Goal: Task Accomplishment & Management: Manage account settings

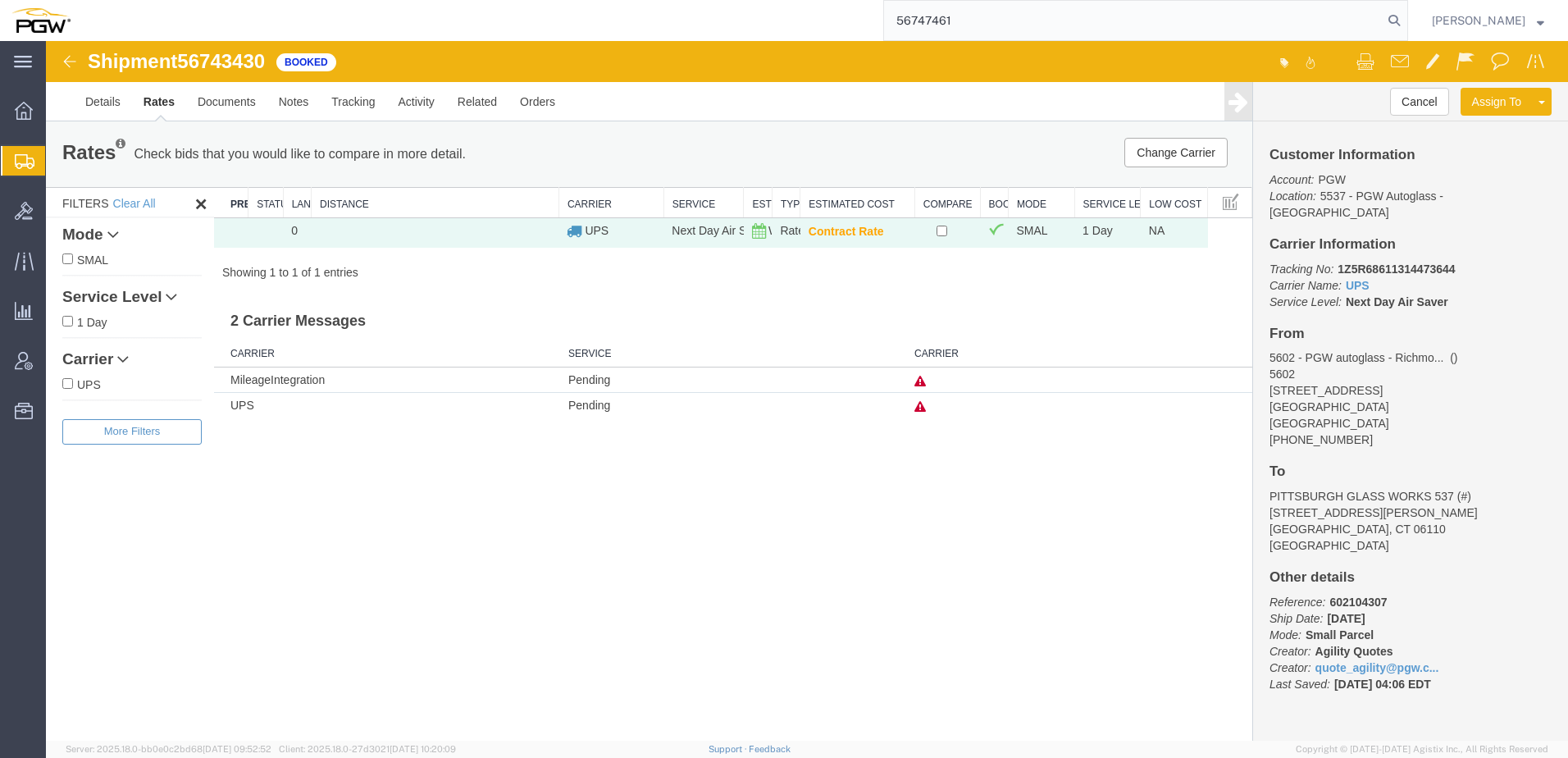
type input "56747461"
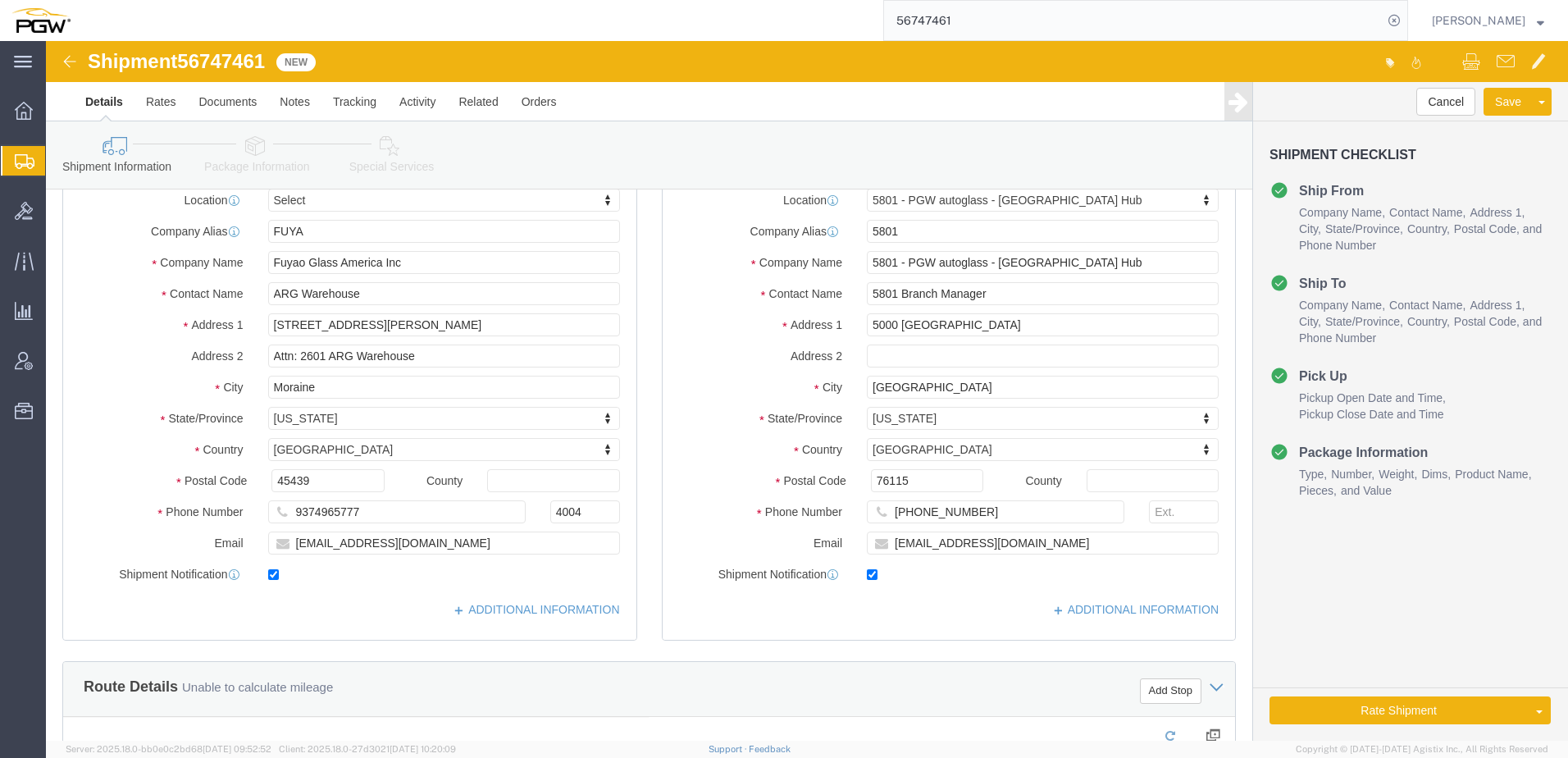
scroll to position [492, 0]
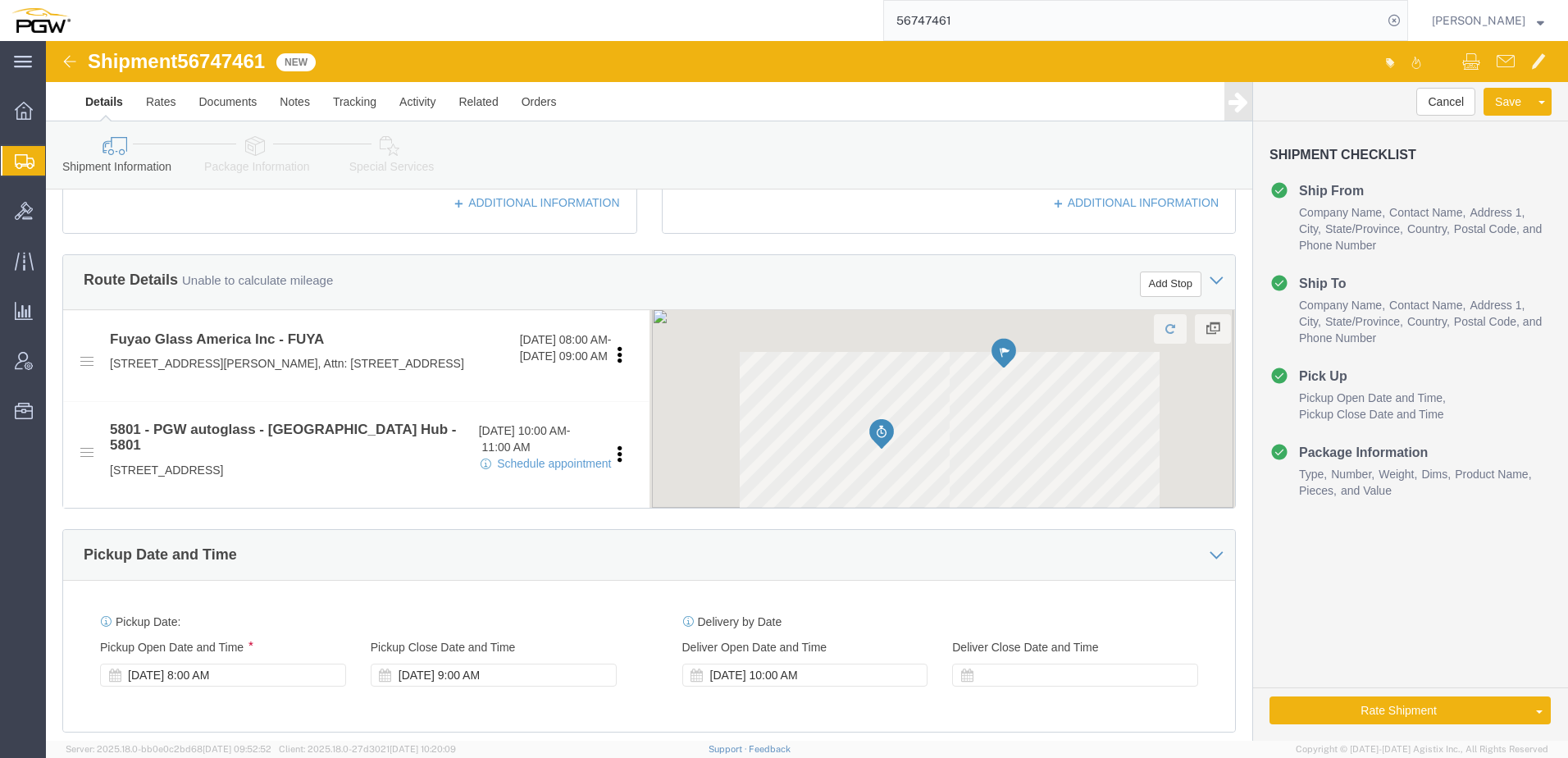
select select
select select "62891"
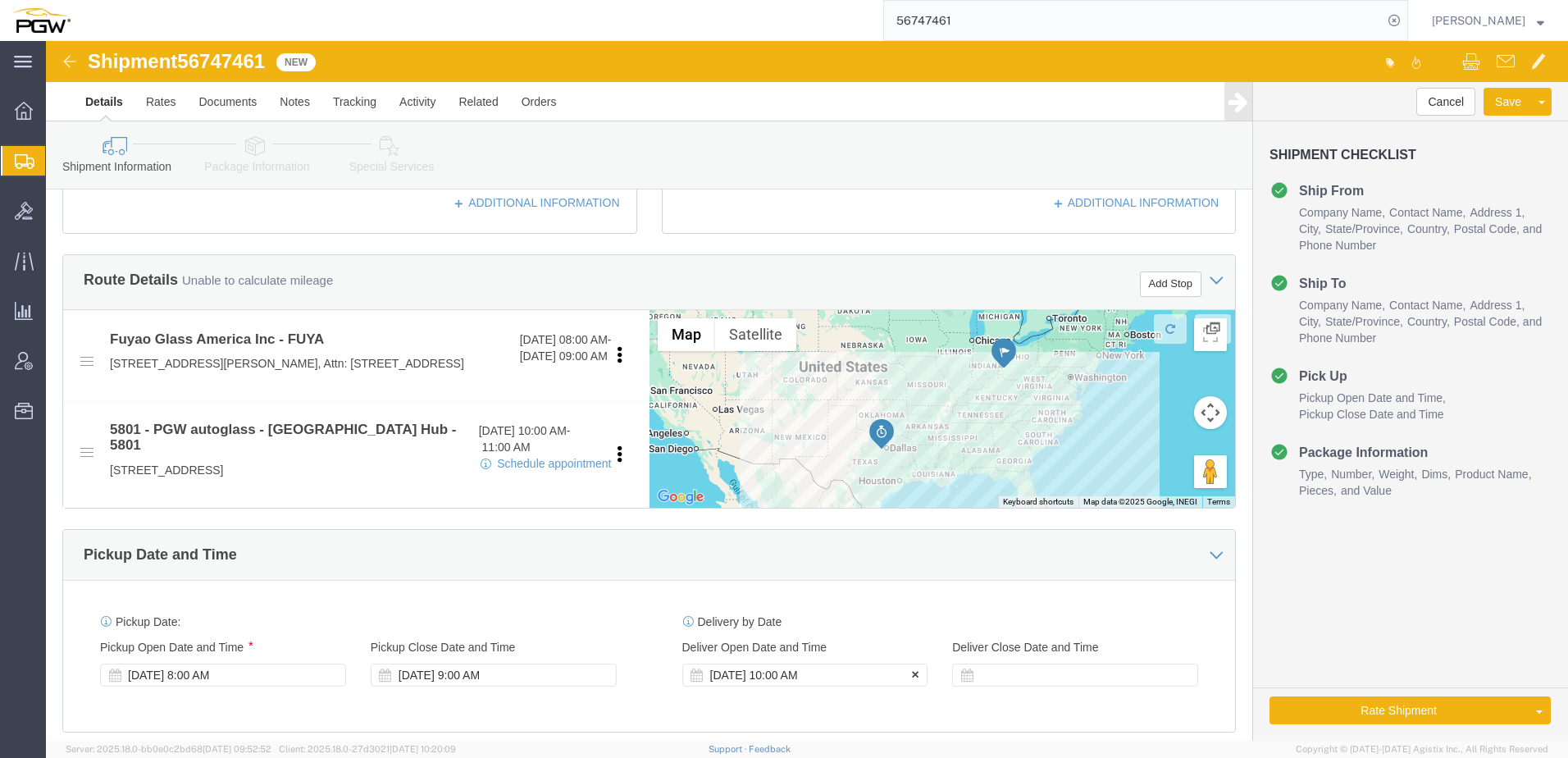
click div "[DATE] 10:00 AM"
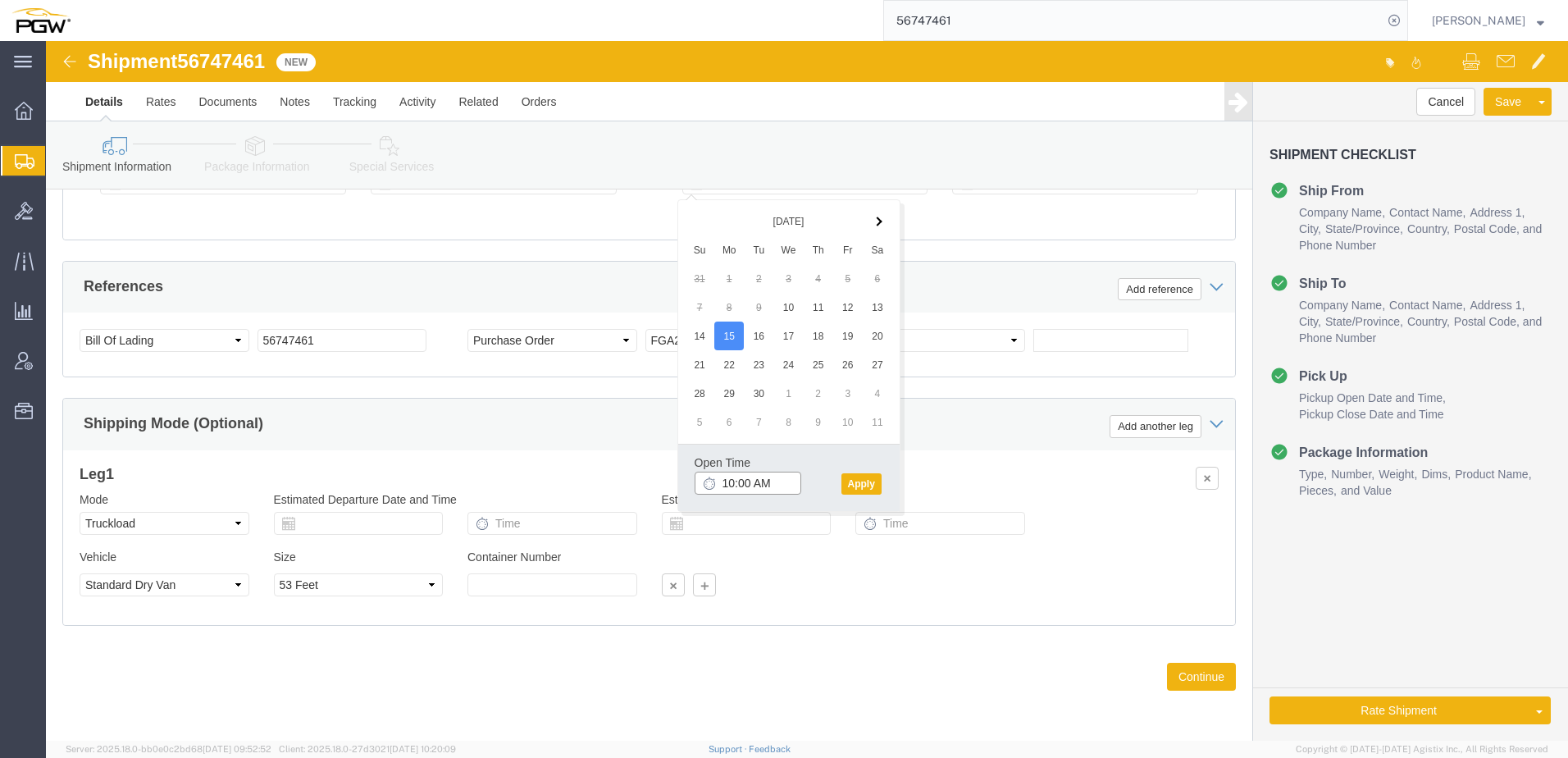
click input "10:00 AM"
type input "8:00 AM"
click button "Apply"
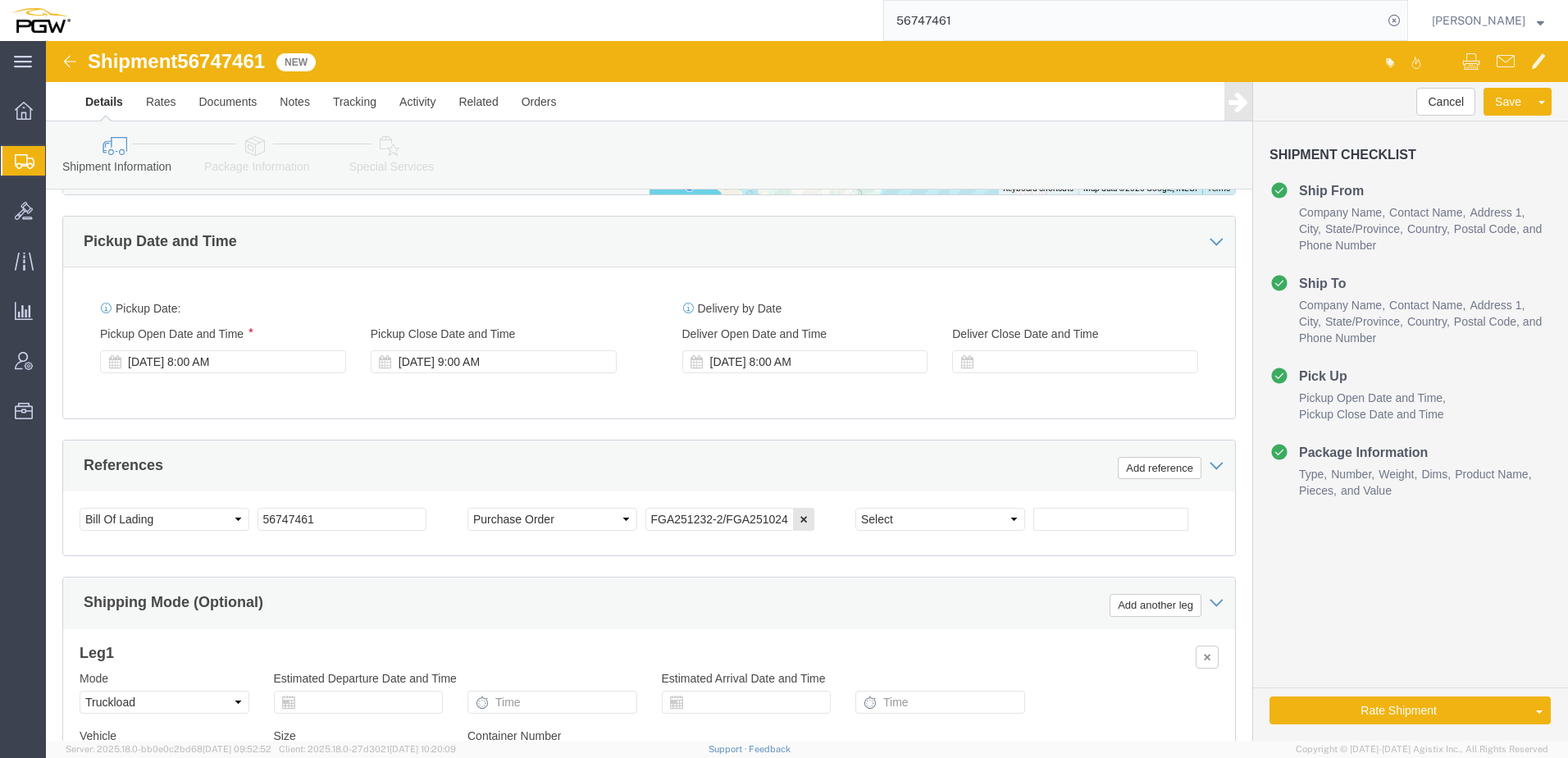
scroll to position [576, 0]
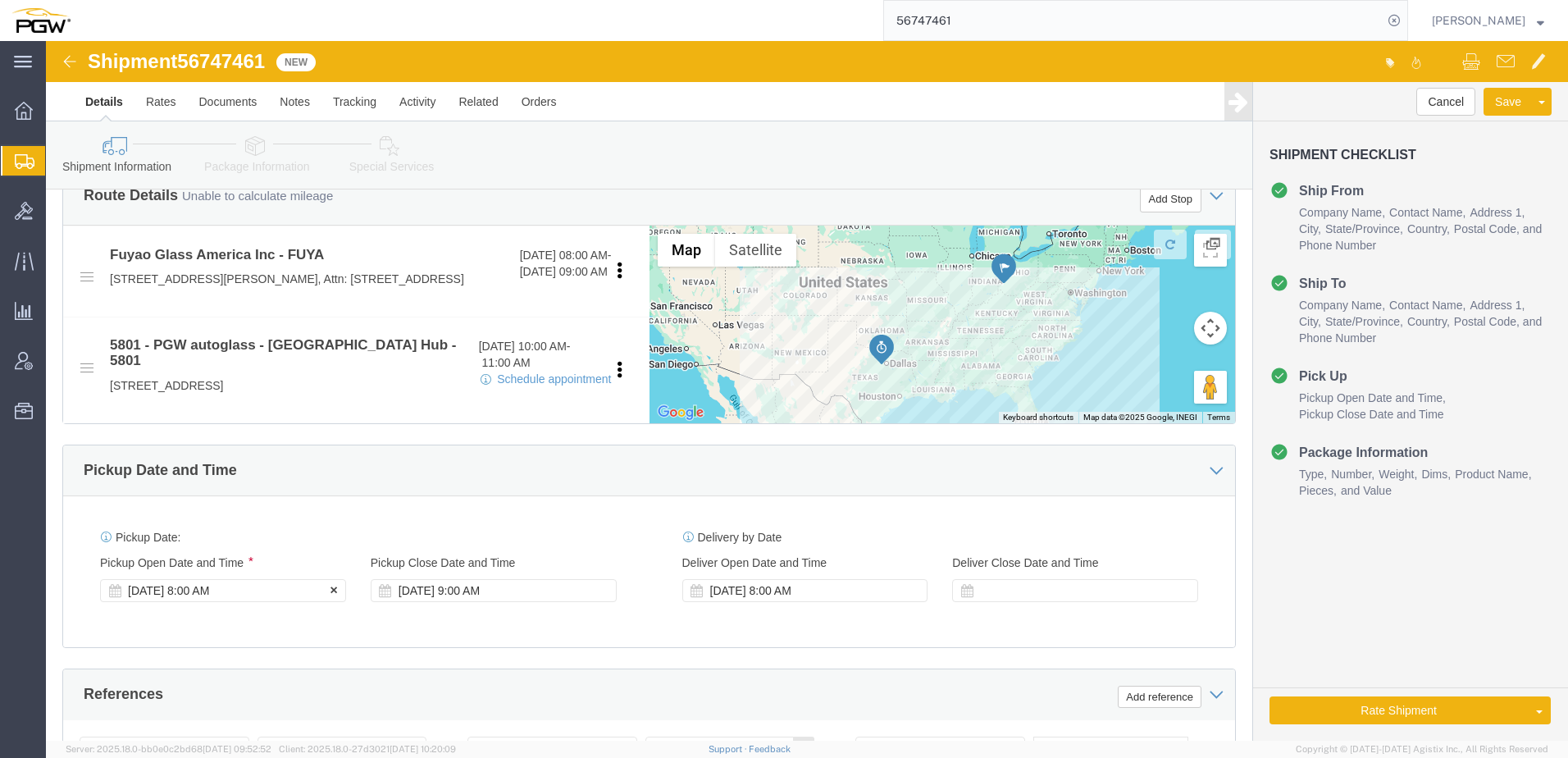
click div "[DATE] 8:00 AM"
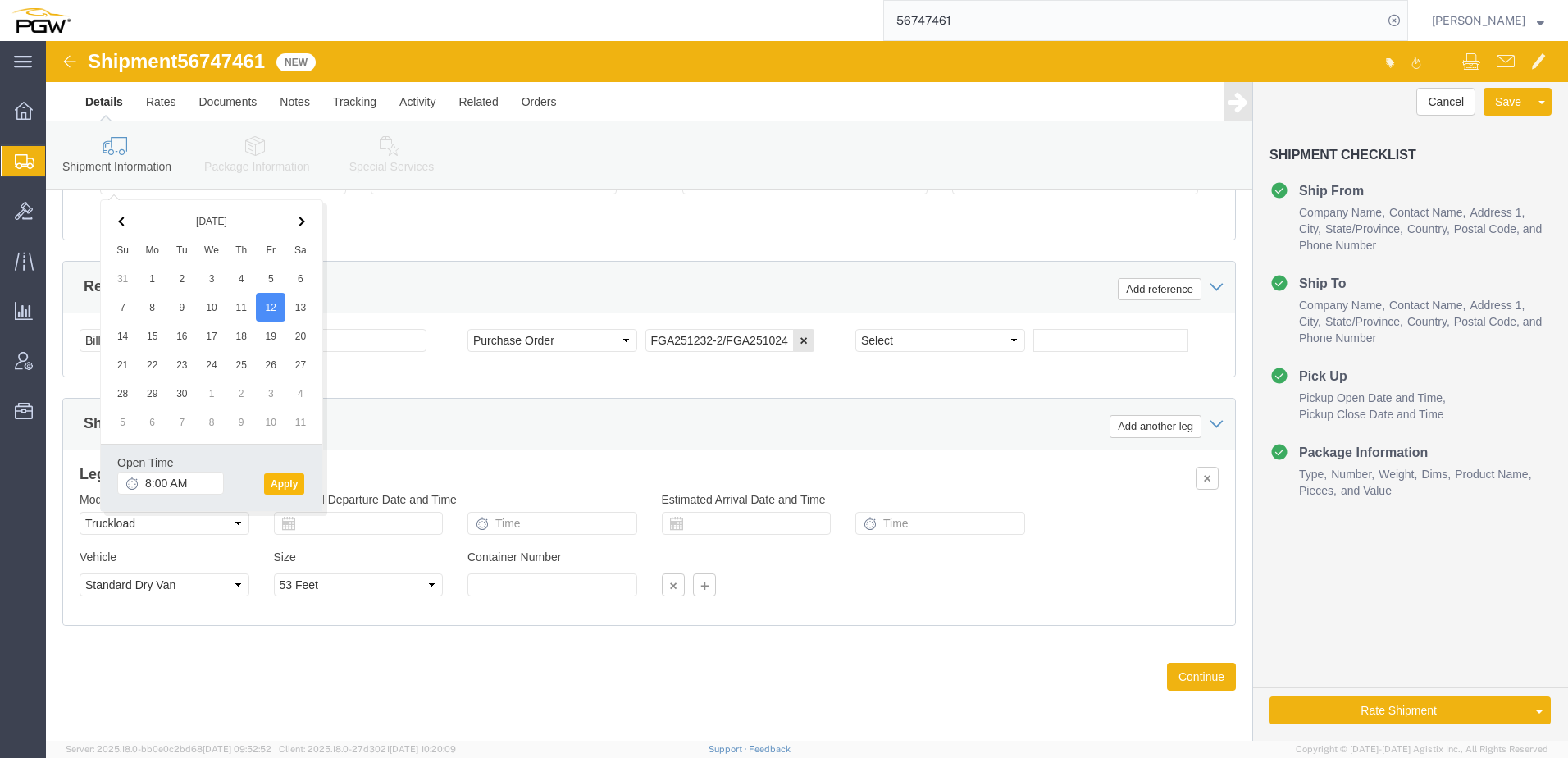
click button "Apply"
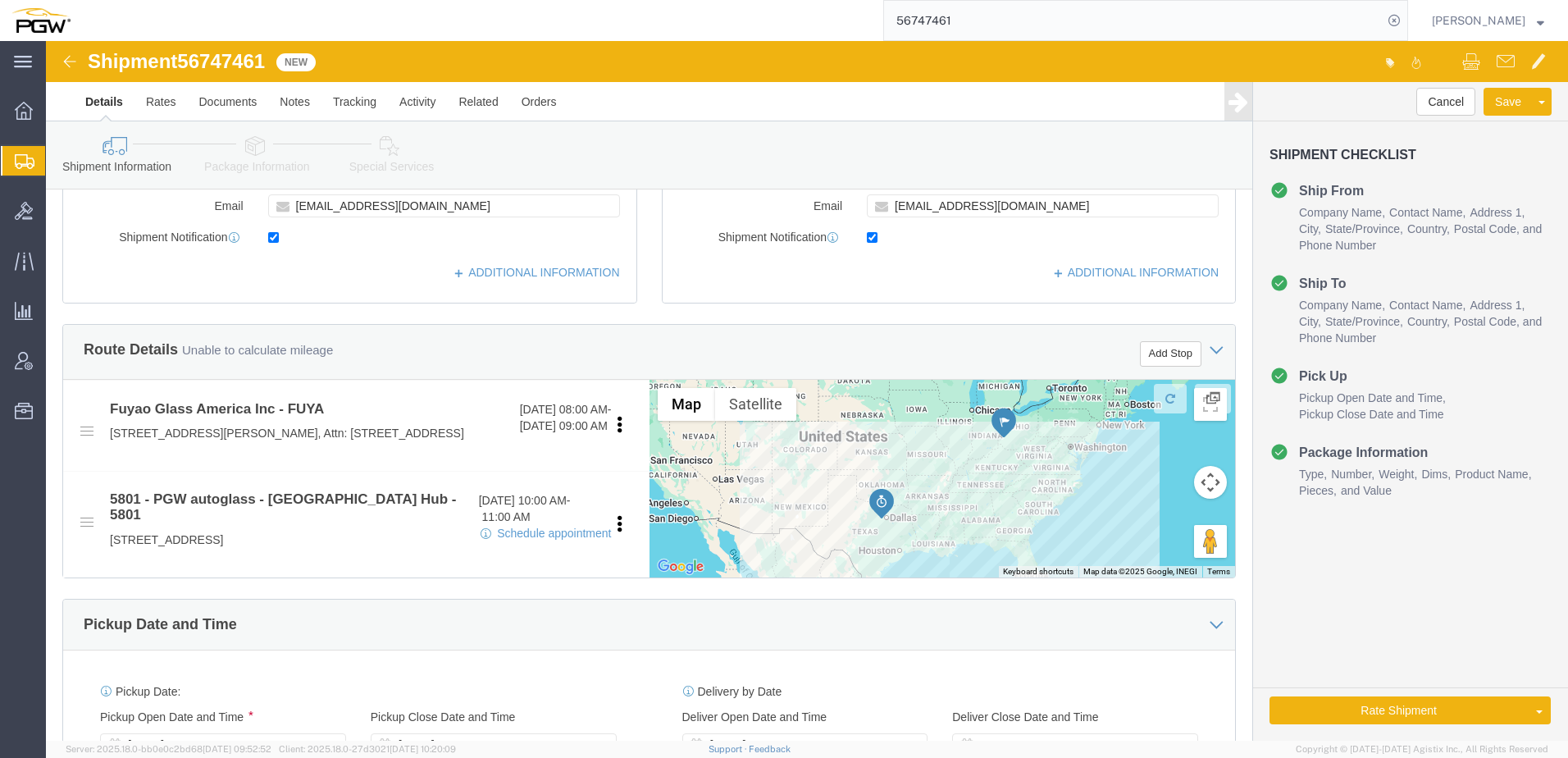
scroll to position [413, 0]
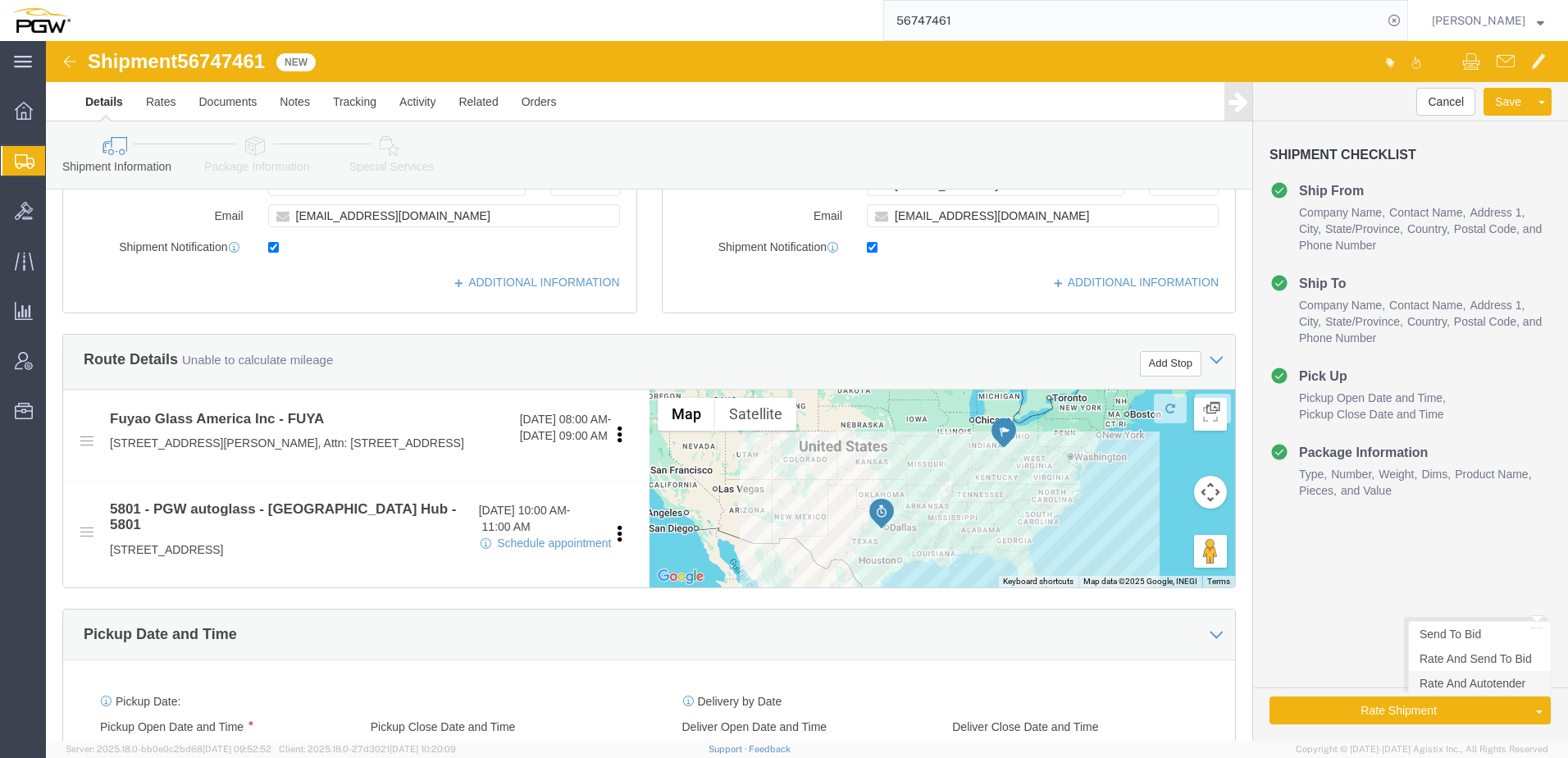
click link "Rate And Autotender"
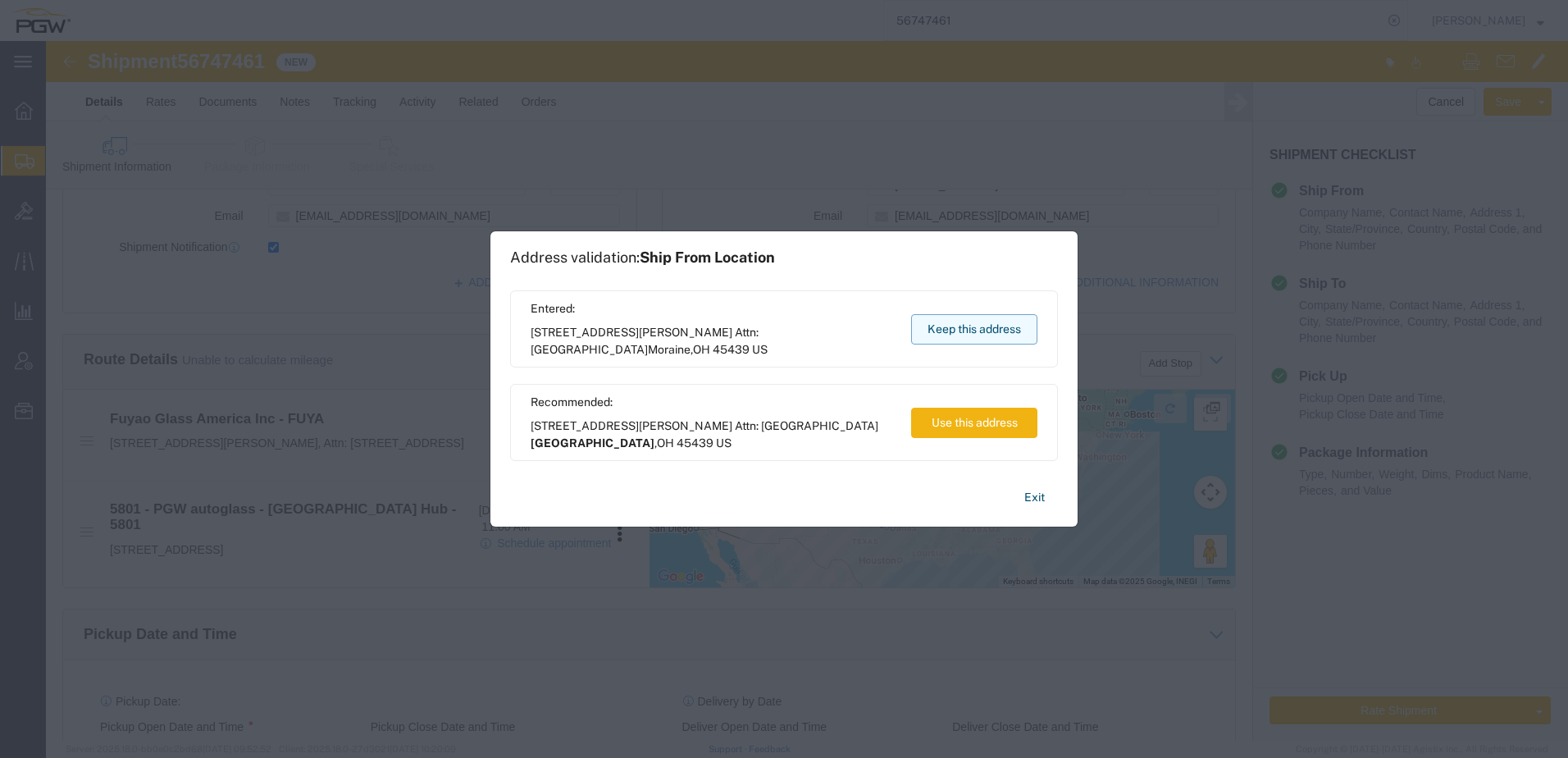
click at [1002, 335] on button "Keep this address" at bounding box center [973, 329] width 127 height 30
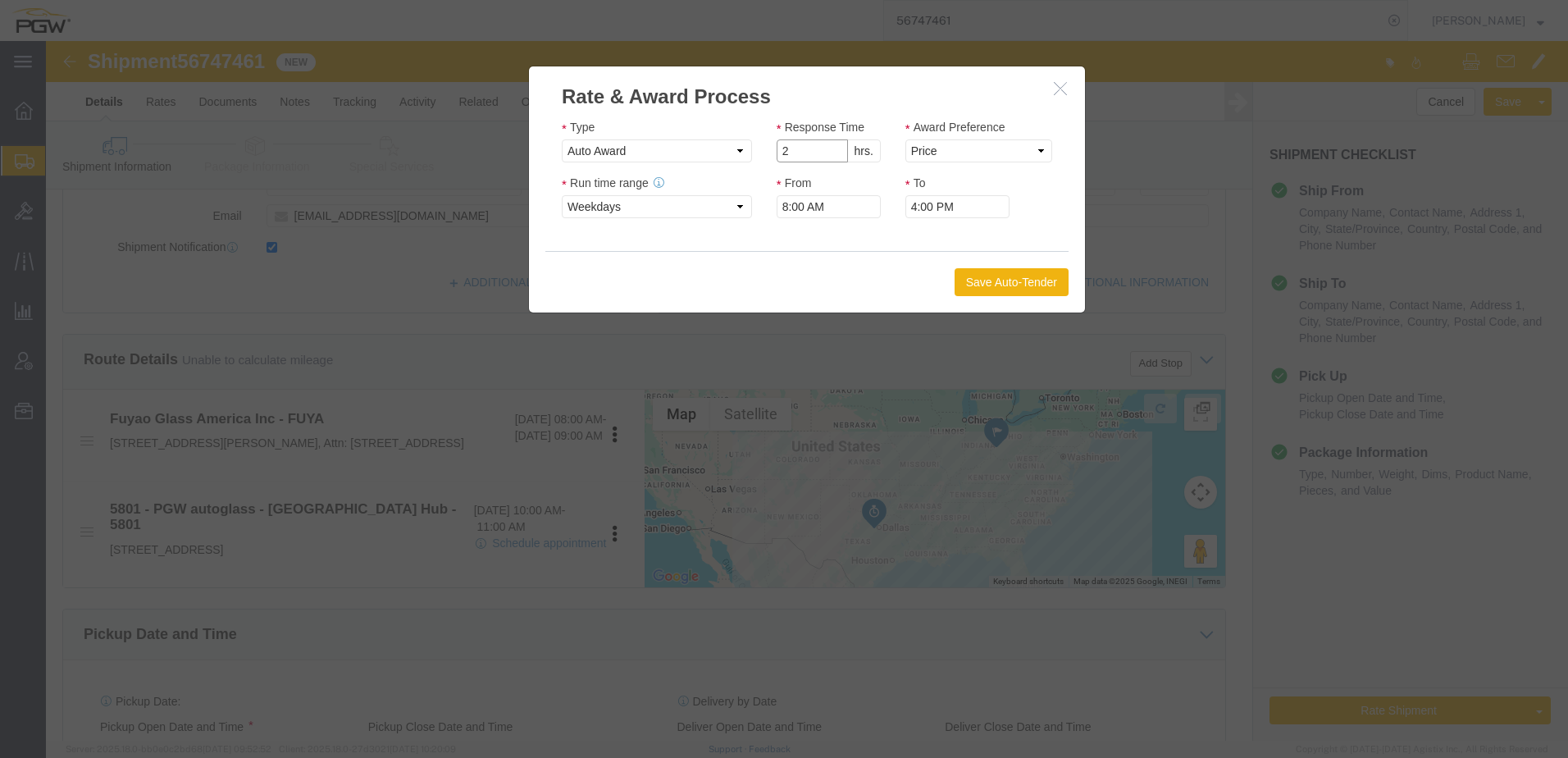
click input "2"
drag, startPoint x: 783, startPoint y: 113, endPoint x: 795, endPoint y: 111, distance: 12.2
type input "1"
click input "1"
drag, startPoint x: 886, startPoint y: 111, endPoint x: 885, endPoint y: 119, distance: 8.1
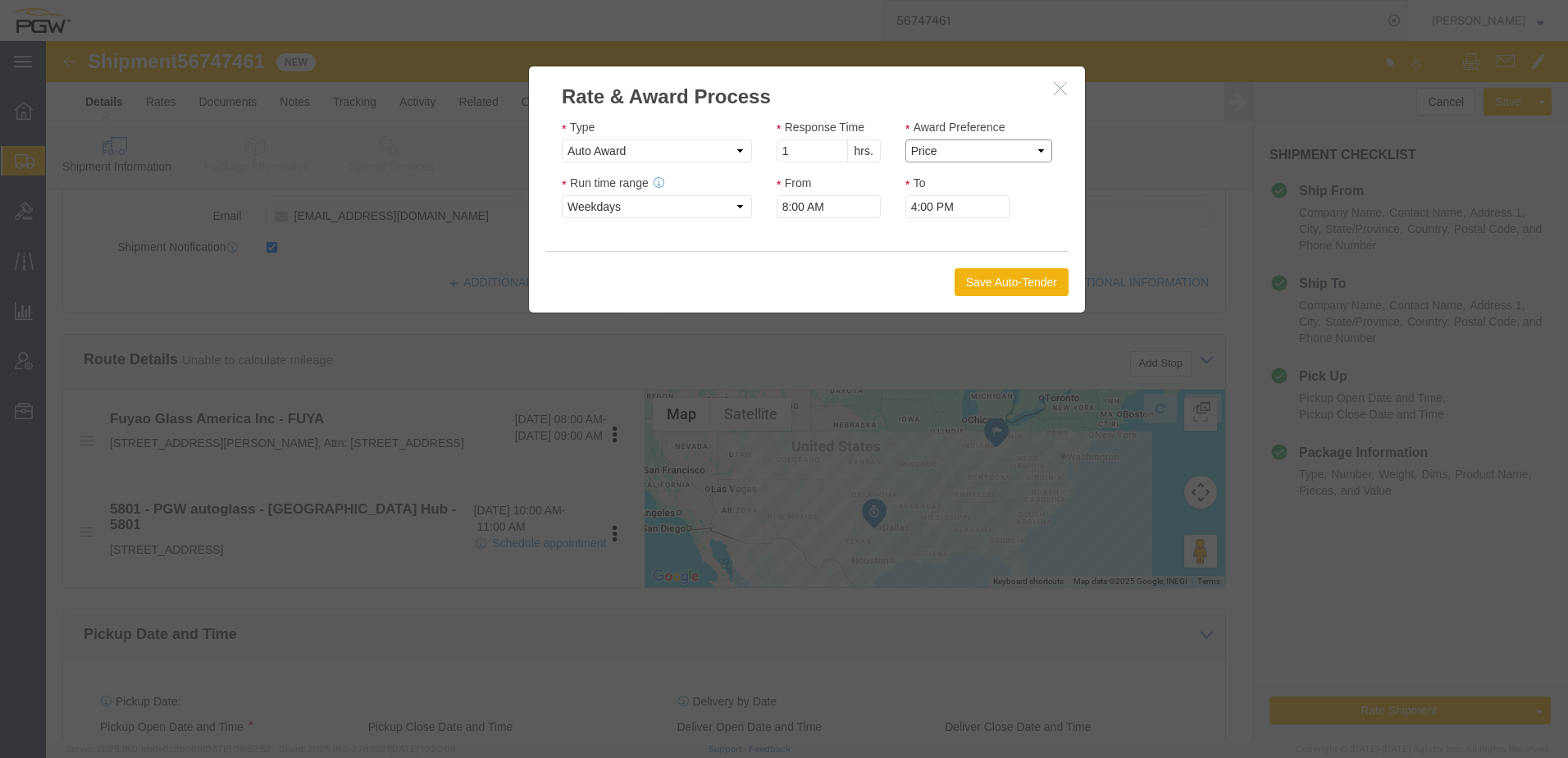
click select "Price Carrier Rank"
select select "LANE_RANK"
click select "Price Carrier Rank"
click button "Save Auto-Tender"
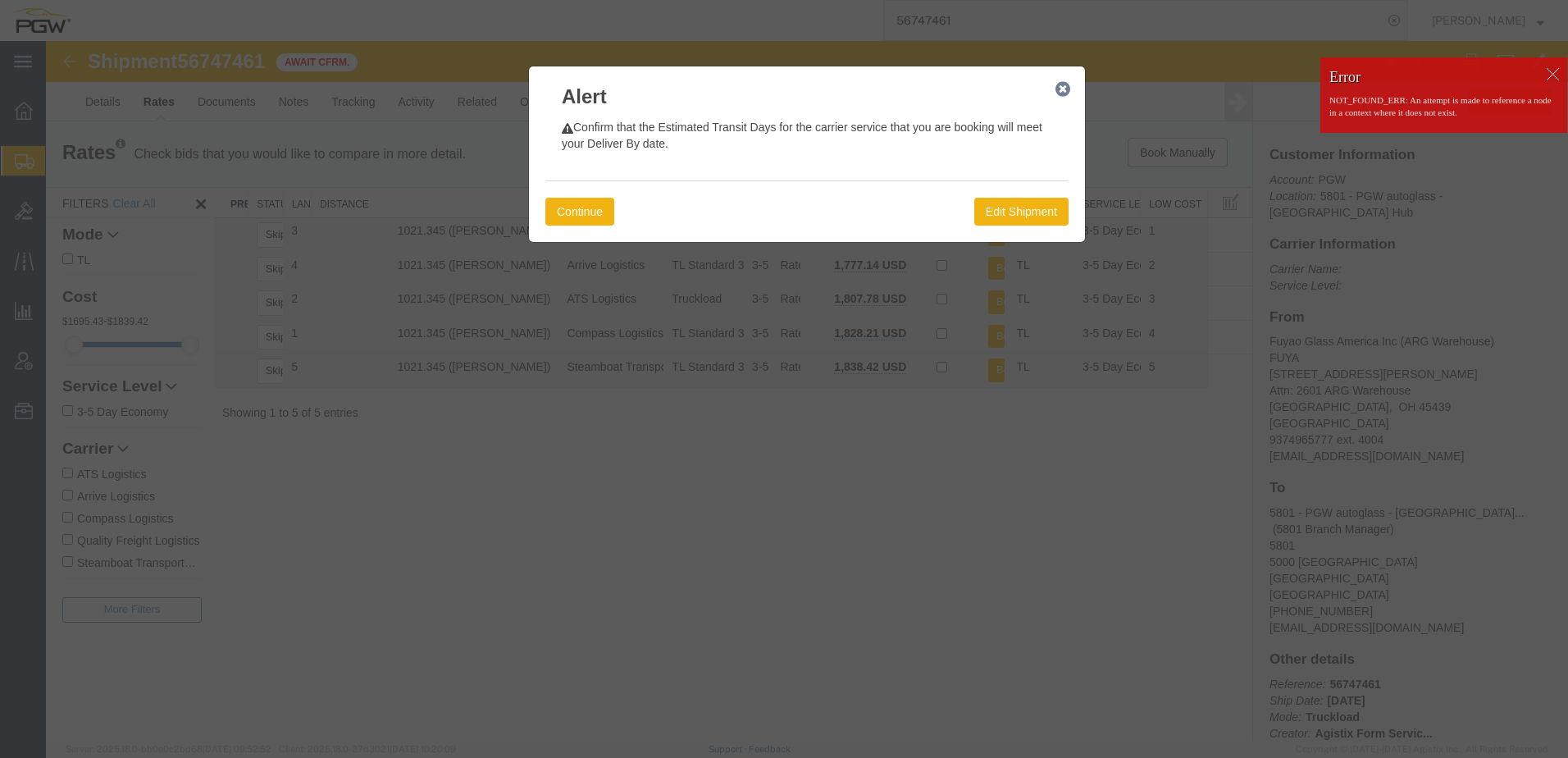
click at [1554, 70] on div at bounding box center [1552, 73] width 24 height 24
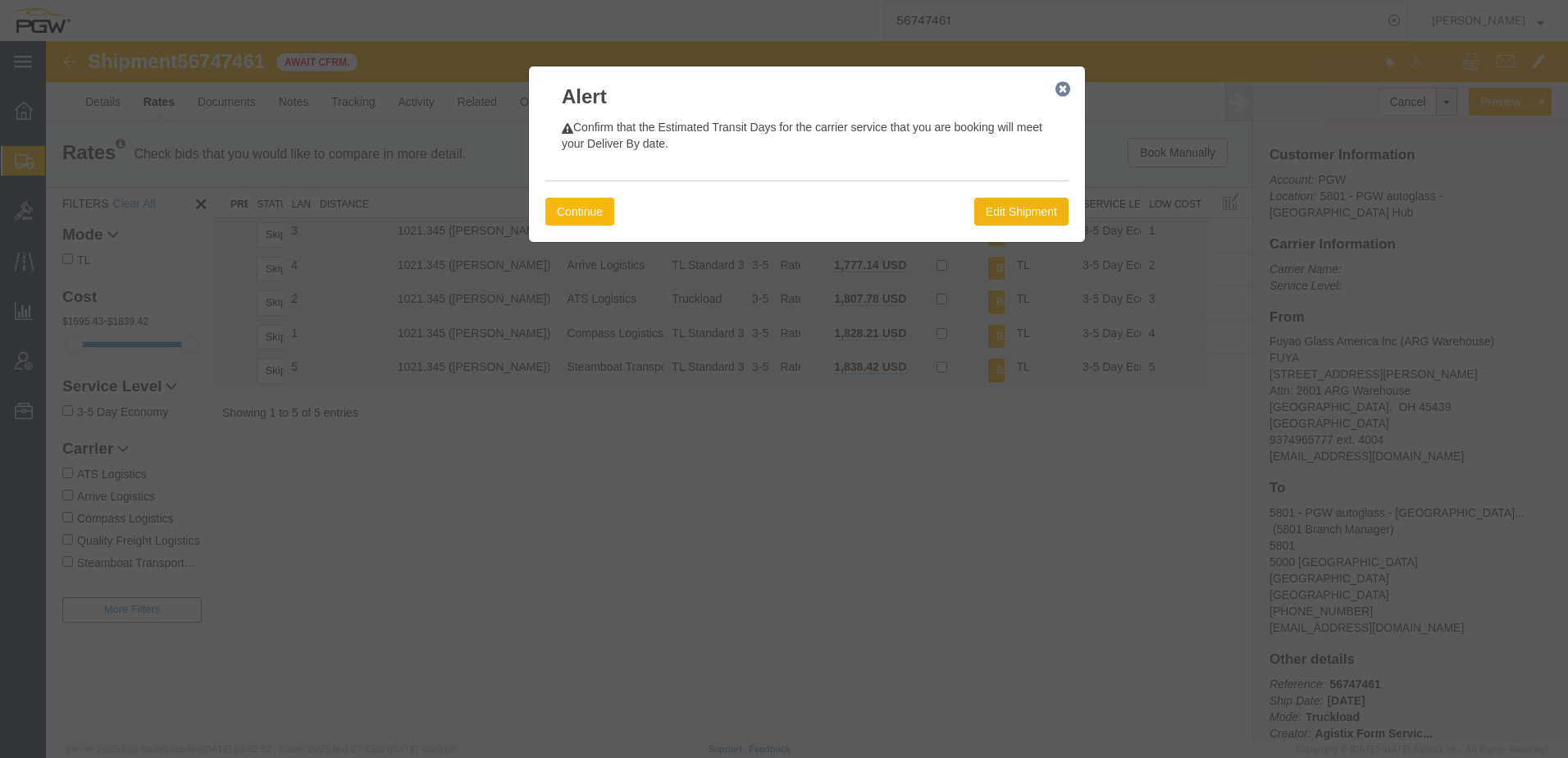
click at [565, 207] on button "Continue" at bounding box center [579, 211] width 69 height 28
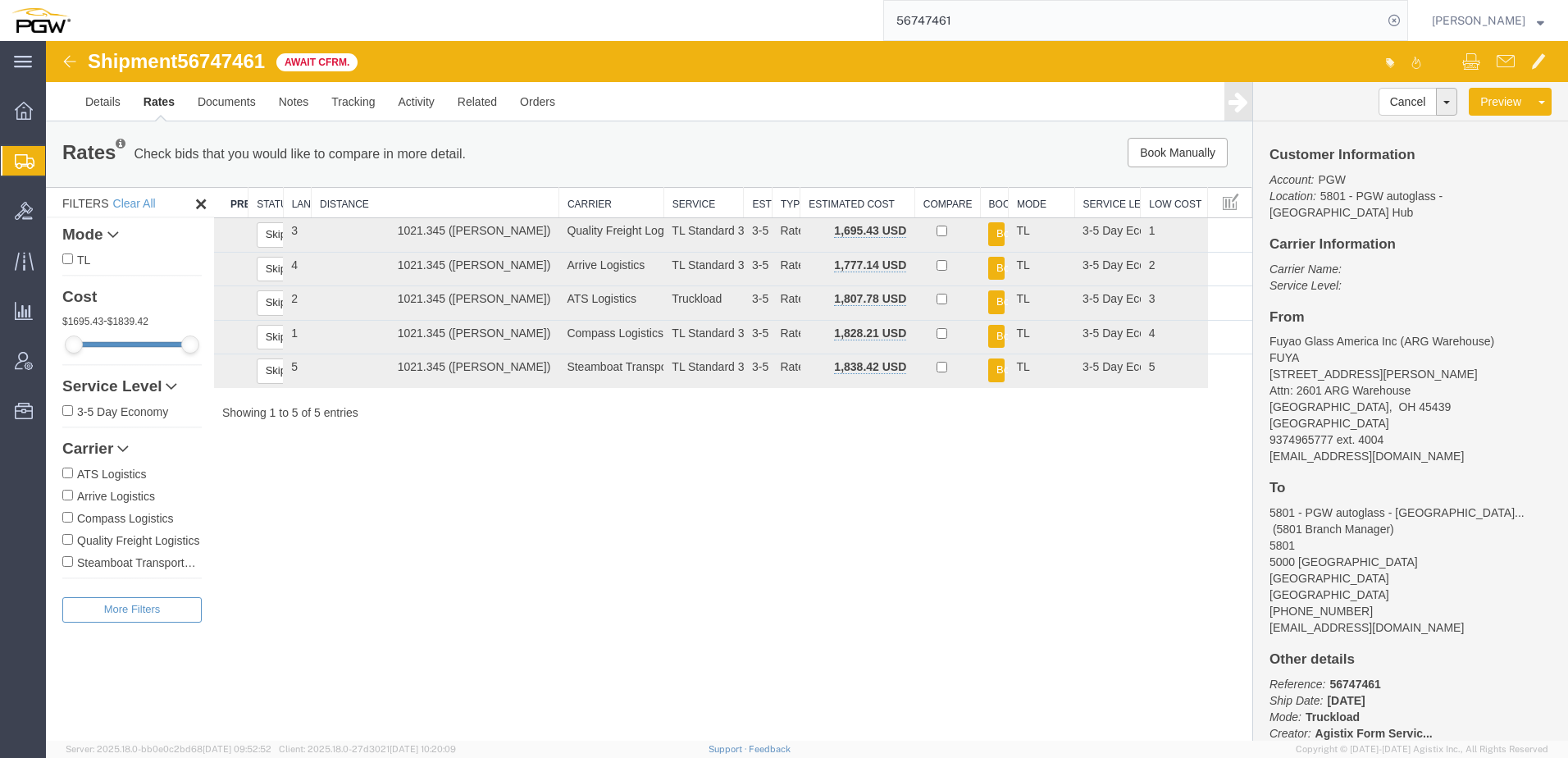
drag, startPoint x: 441, startPoint y: 626, endPoint x: 191, endPoint y: 289, distance: 419.6
click at [440, 611] on div "Shipment 56747461 5 of 5 Await Cfrm. Details Rates Documents Notes Tracking Act…" at bounding box center [807, 391] width 1522 height 700
click at [109, 97] on link "Details" at bounding box center [102, 102] width 58 height 40
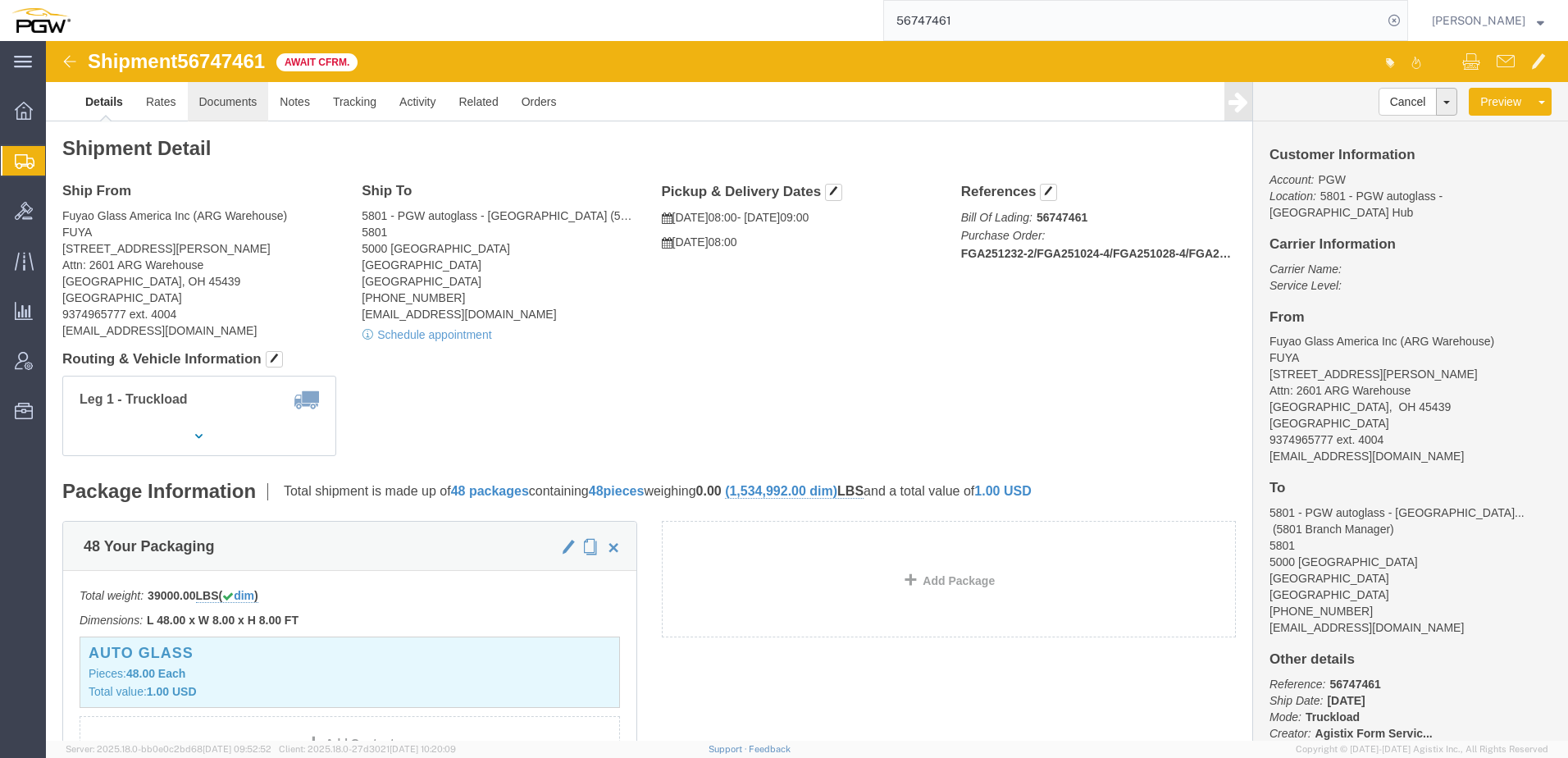
click link "Documents"
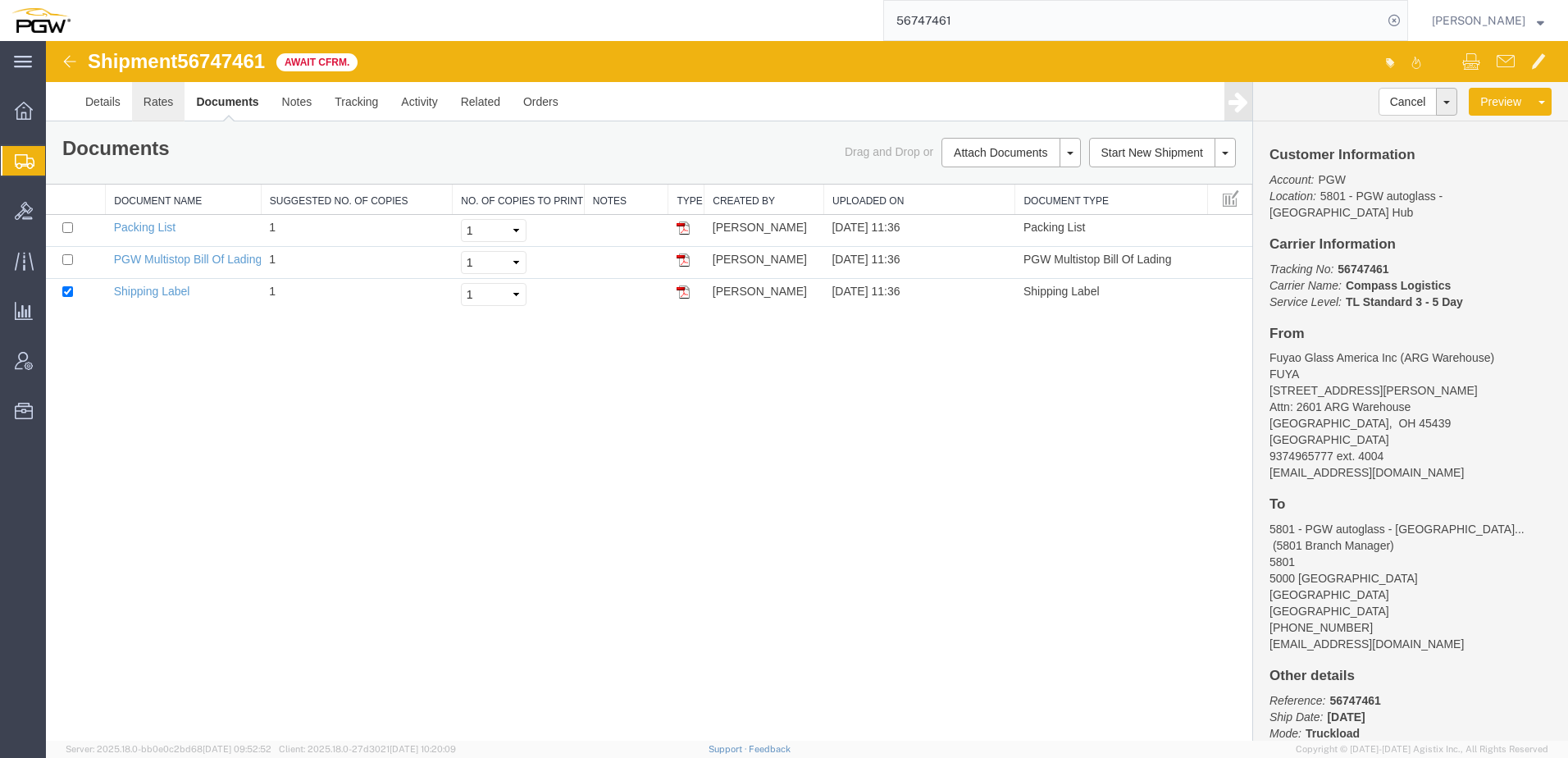
click at [151, 100] on link "Rates" at bounding box center [159, 102] width 53 height 40
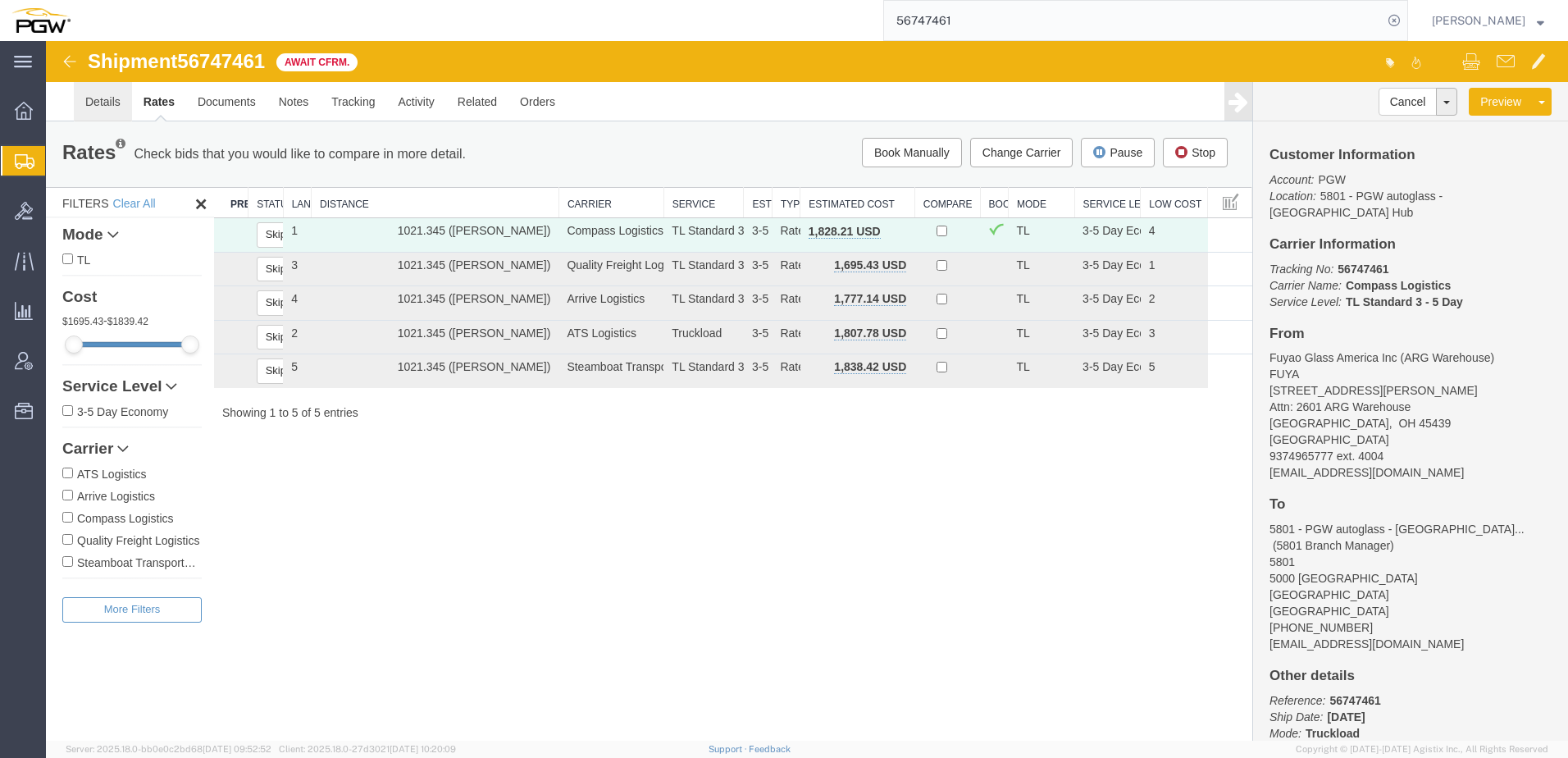
click at [109, 100] on link "Details" at bounding box center [102, 102] width 58 height 40
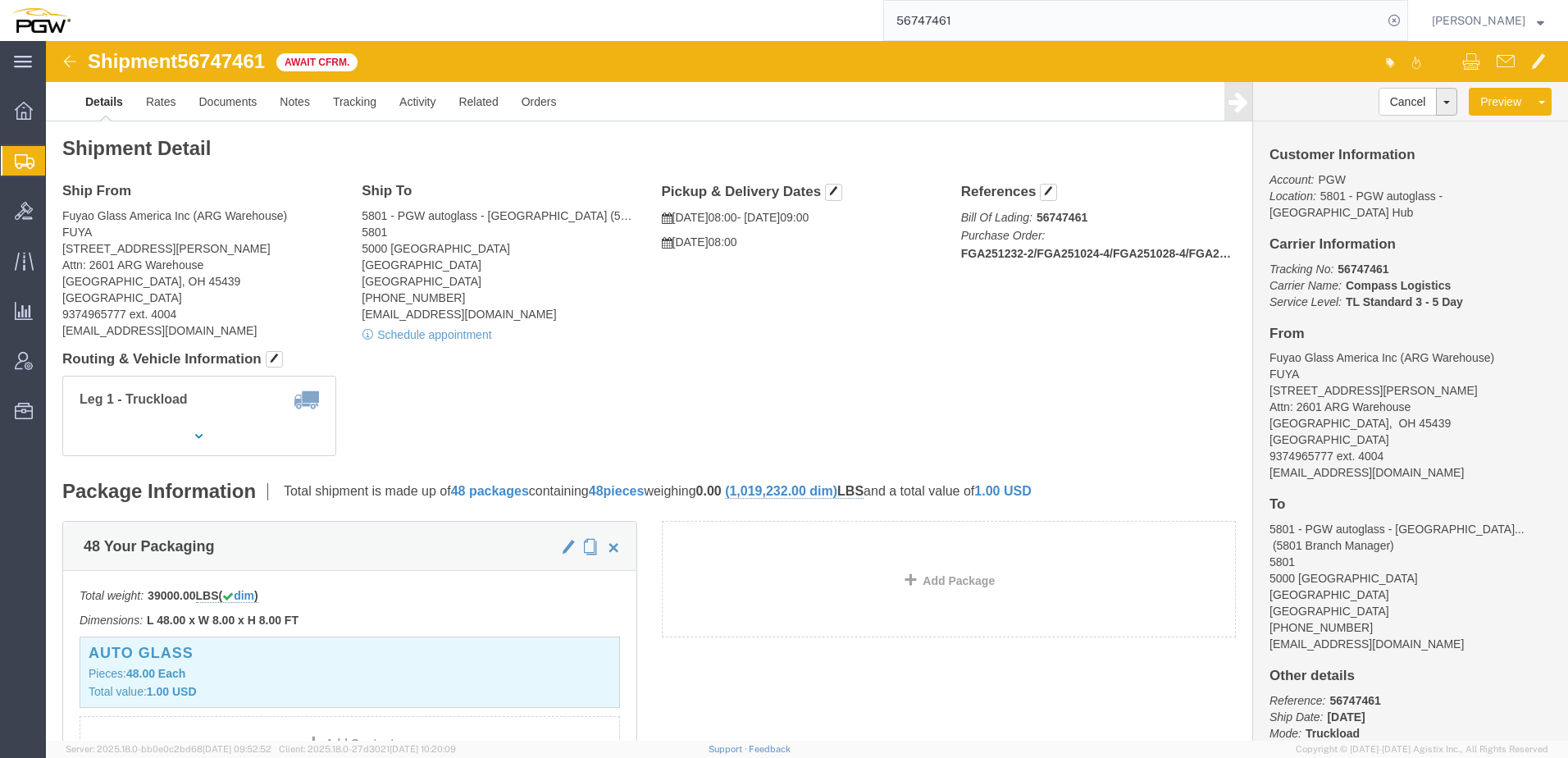
drag, startPoint x: 831, startPoint y: 273, endPoint x: 789, endPoint y: 253, distance: 46.5
click div "Ship From Fuyao Glass America Inc (ARG Warehouse) FUYA [STREET_ADDRESS][PERSON_…"
click div "Shipment Detail Ship From Fuyao Glass America Inc (ARG Warehouse) FUYA [STREET_…"
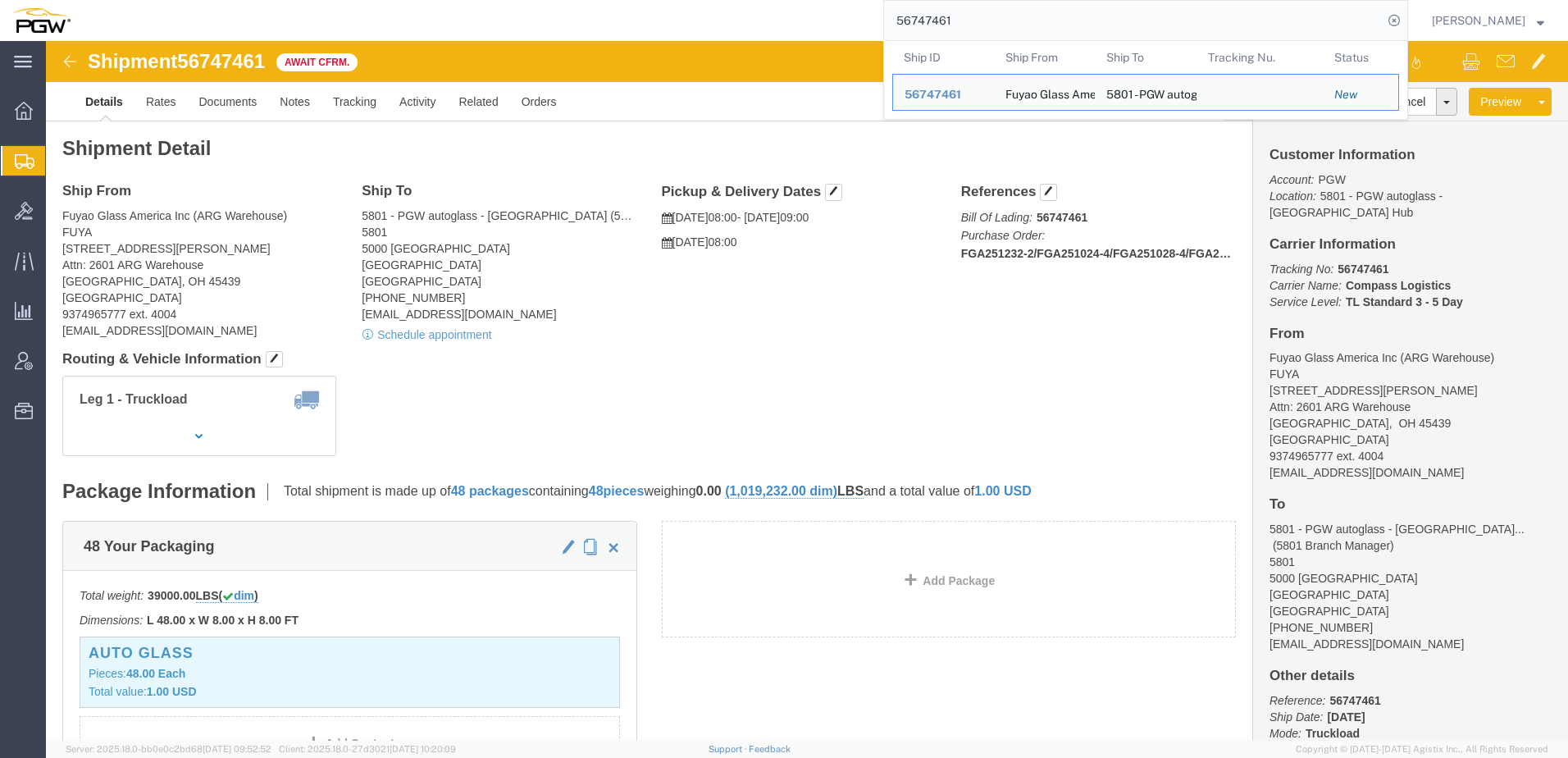
drag, startPoint x: 1021, startPoint y: 21, endPoint x: 397, endPoint y: -14, distance: 625.0
click at [397, 0] on html "main_menu Created with Sketch. Collapse Menu Overview Shipments Shipment Manage…" at bounding box center [784, 379] width 1568 height 758
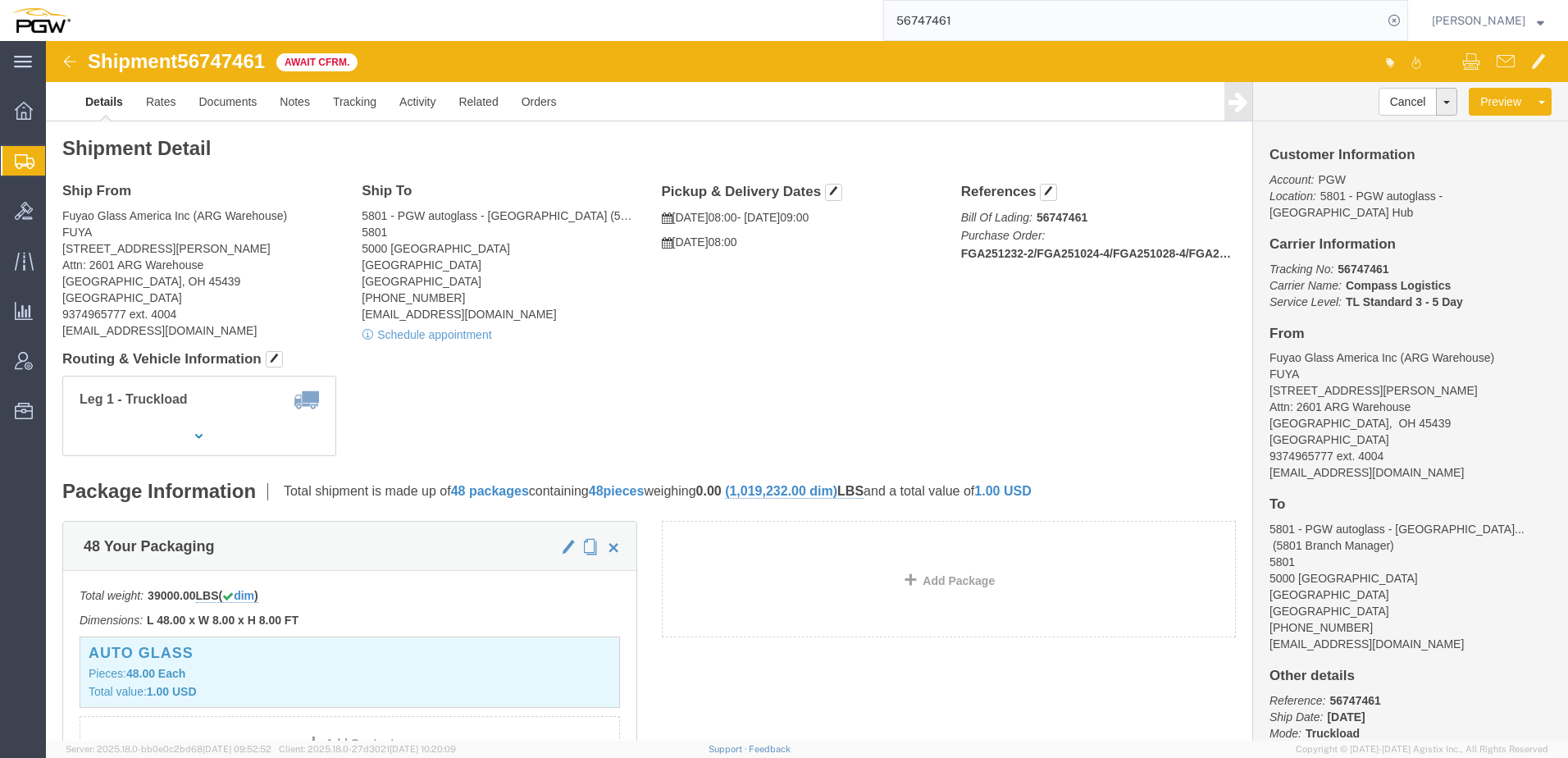
paste input "675729"
type input "56675729"
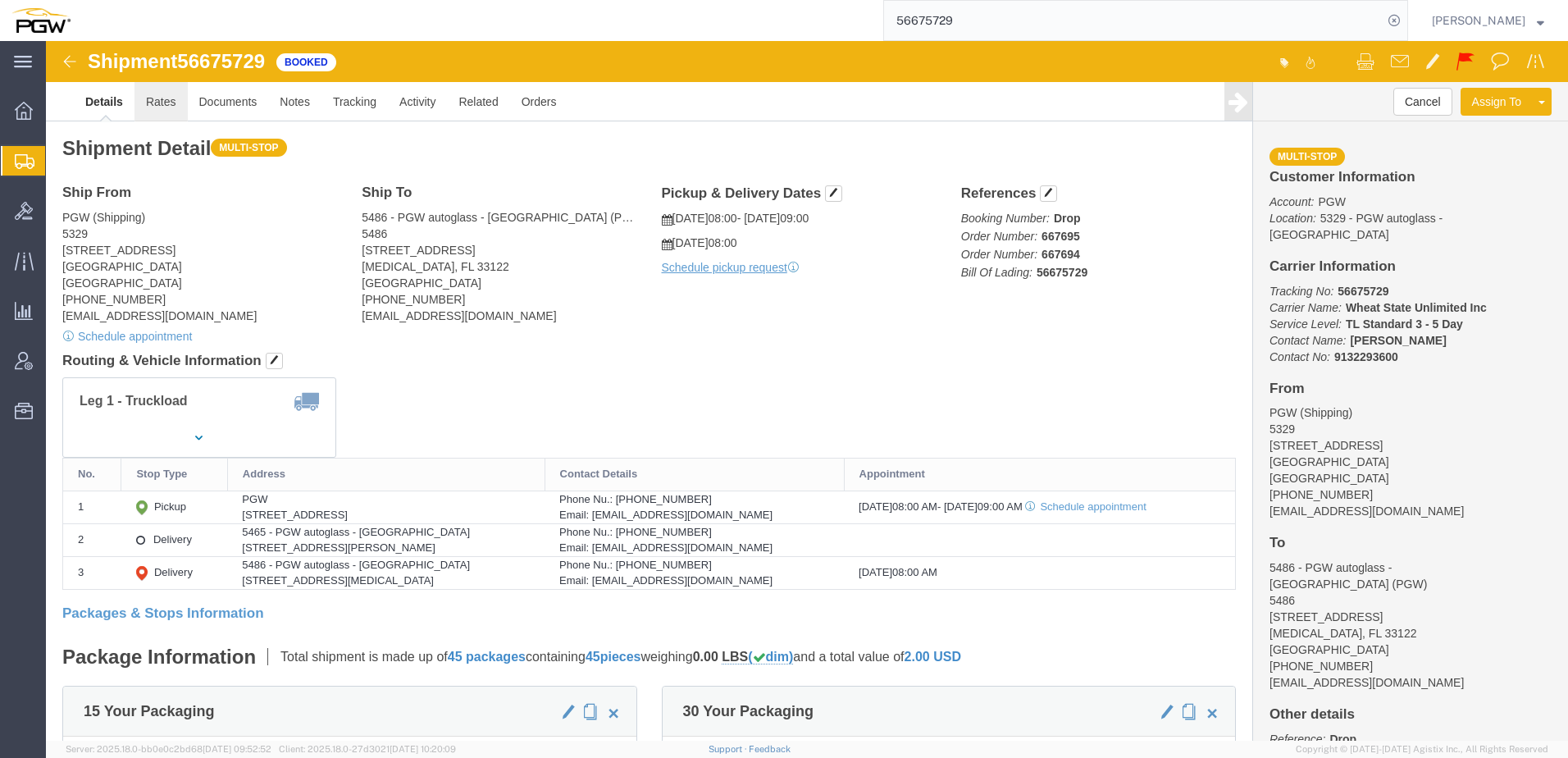
click link "Rates"
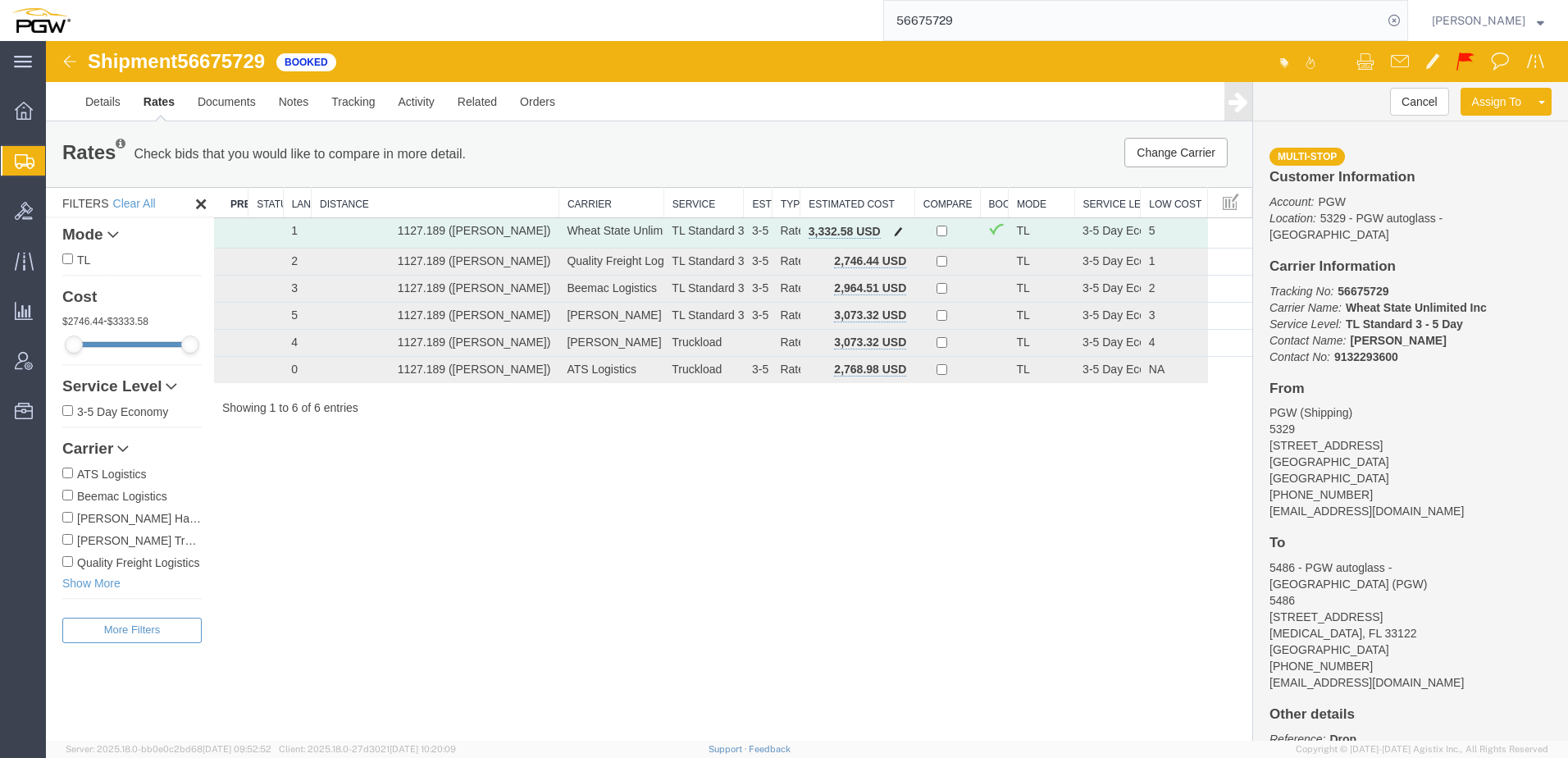
click at [903, 230] on button "button" at bounding box center [898, 233] width 22 height 21
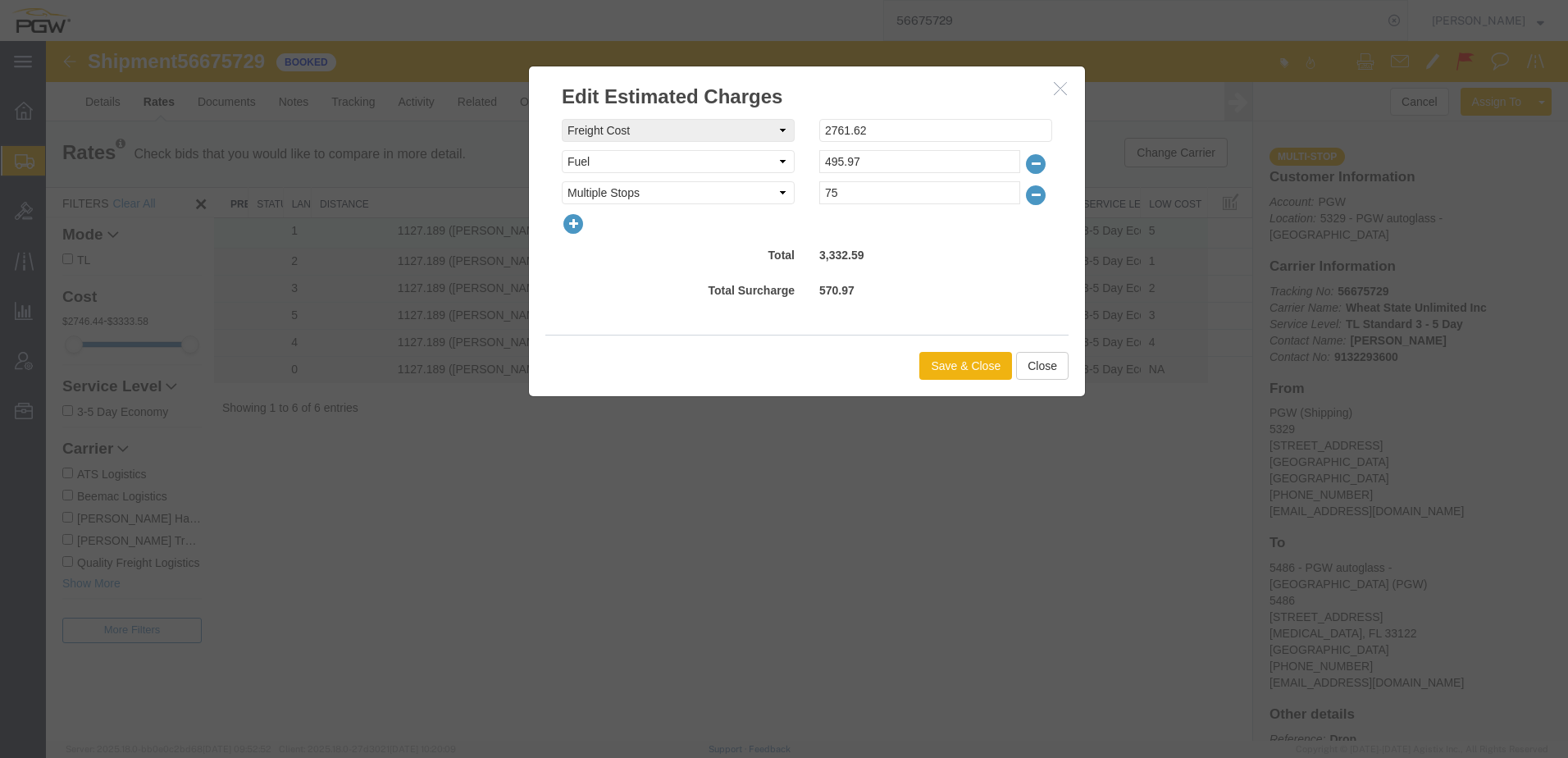
click at [575, 229] on icon "button" at bounding box center [573, 224] width 23 height 23
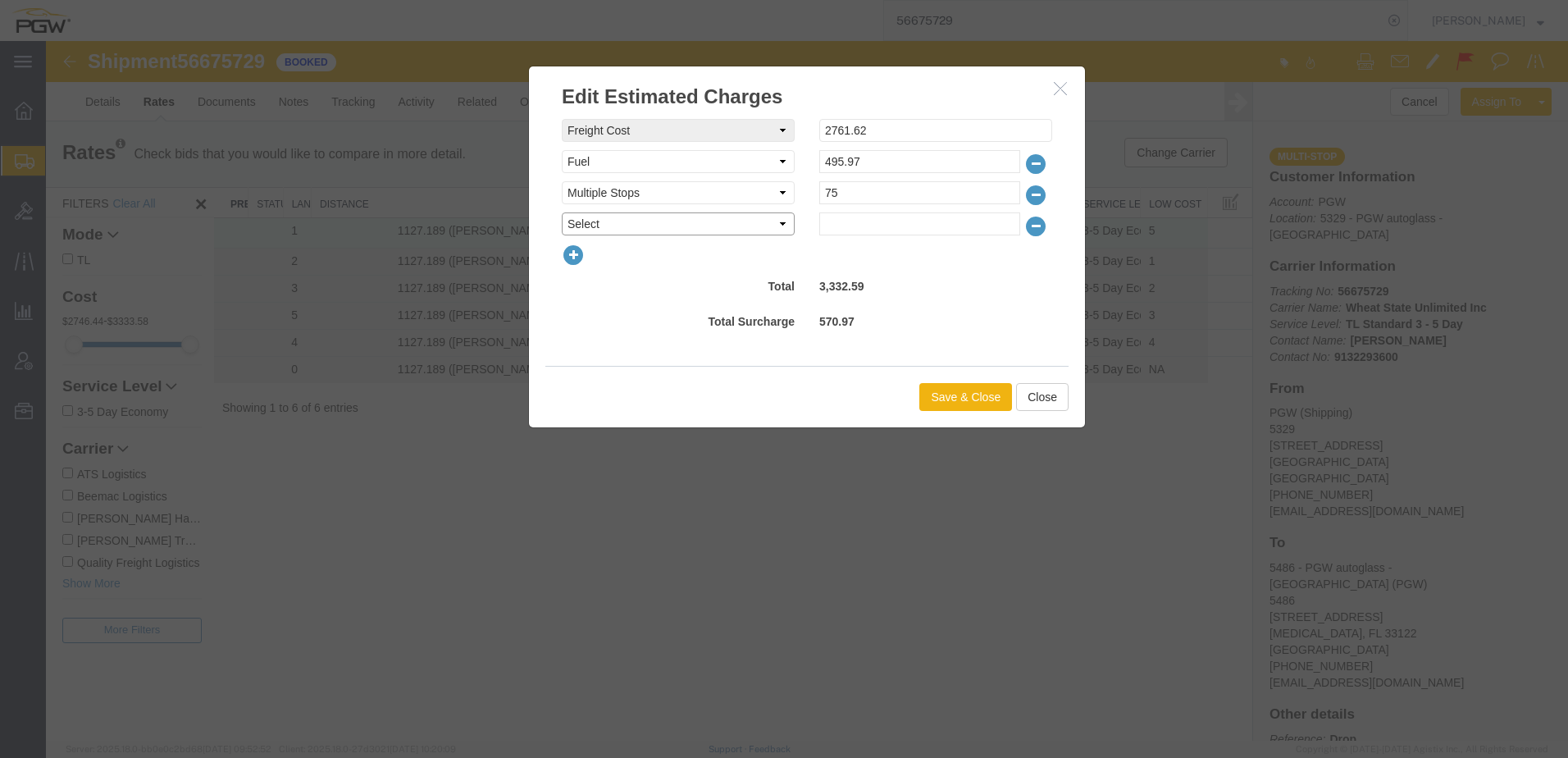
click at [610, 228] on select "Select AES Filing Accessorial Delivery Charge Additional Invoice Details Addres…" at bounding box center [678, 224] width 233 height 23
select select "OTHR"
click at [562, 213] on select "Select AES Filing Accessorial Delivery Charge Additional Invoice Details Addres…" at bounding box center [678, 224] width 233 height 23
click at [943, 227] on input "text" at bounding box center [919, 224] width 201 height 23
type input "367.41"
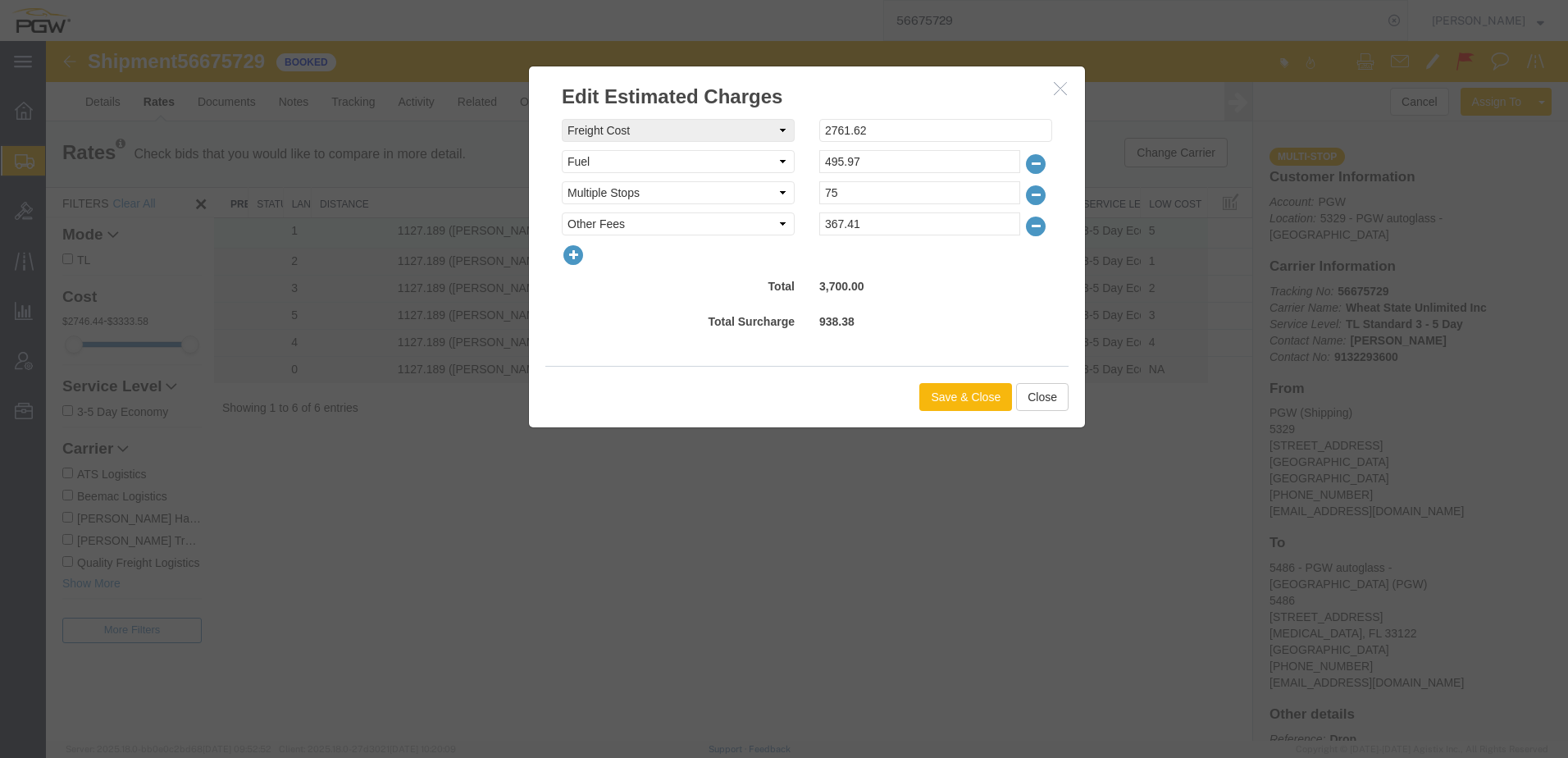
click at [981, 398] on button "Save & Close" at bounding box center [966, 396] width 93 height 28
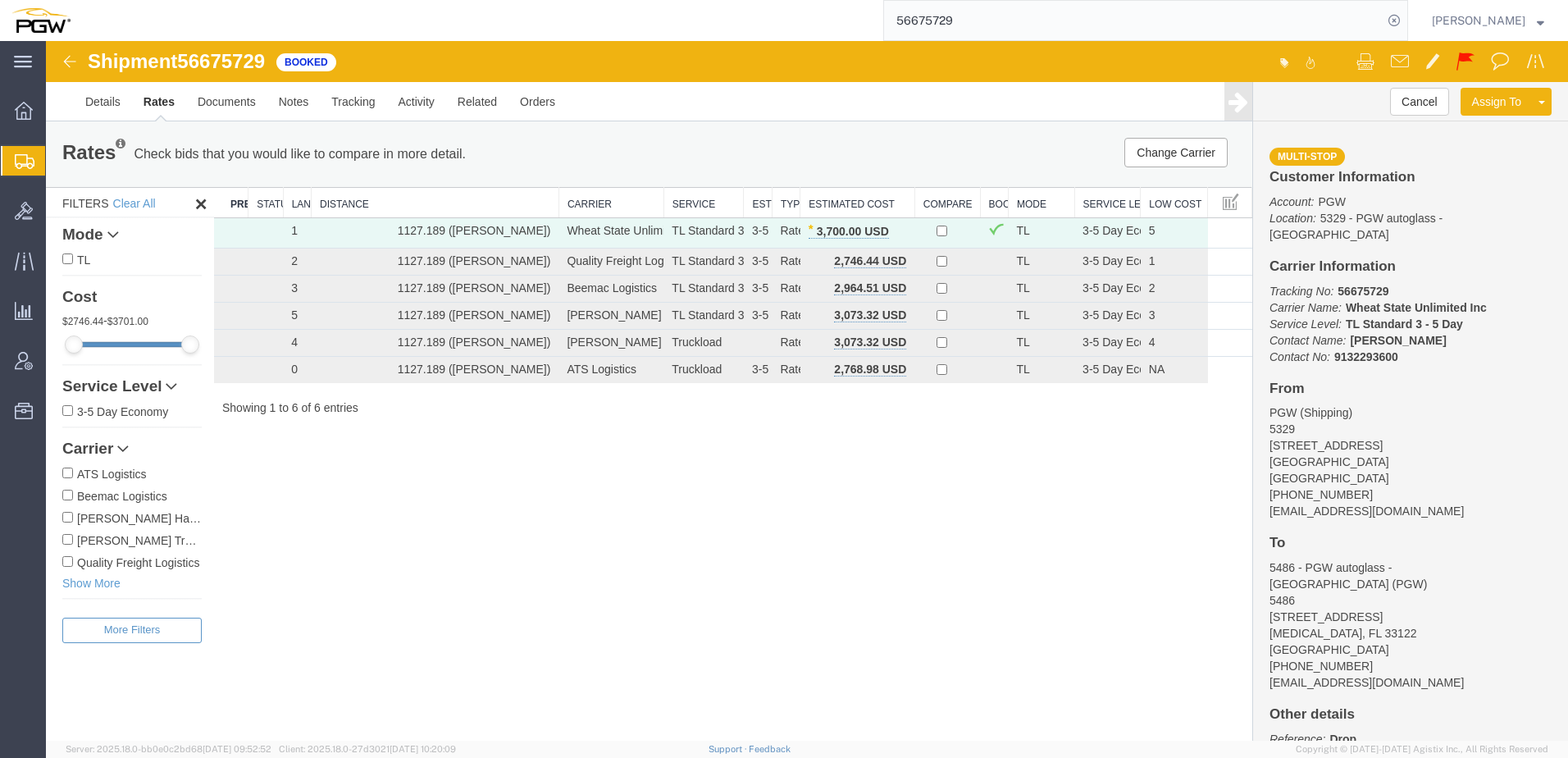
click at [818, 585] on div "Shipment 56675729 6 of 6 Booked Details Rates Documents Notes Tracking Activity…" at bounding box center [807, 391] width 1522 height 700
click at [0, 0] on span "Create from Template" at bounding box center [0, 0] width 0 height 0
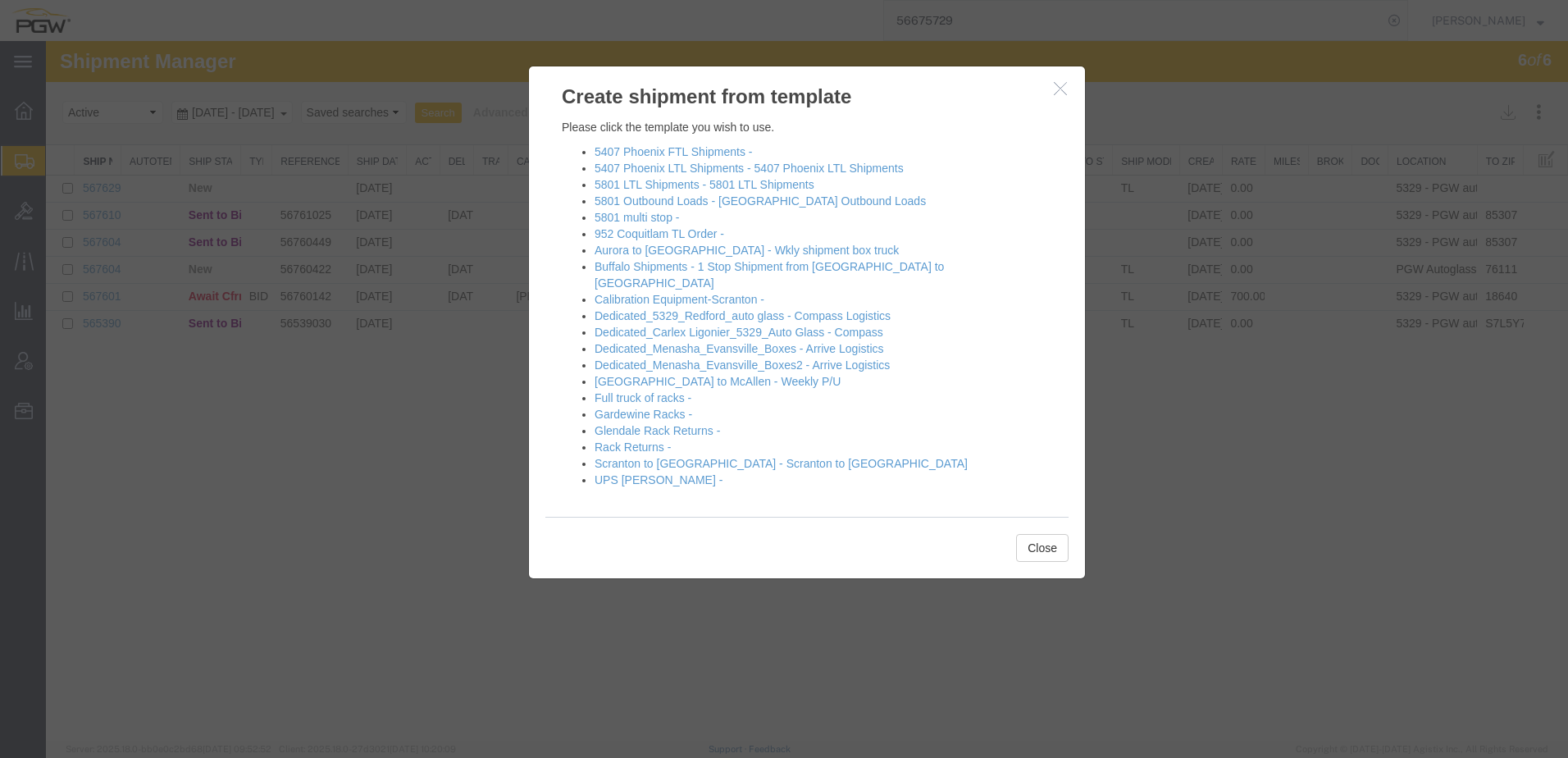
click at [1059, 94] on icon "button" at bounding box center [1060, 88] width 14 height 14
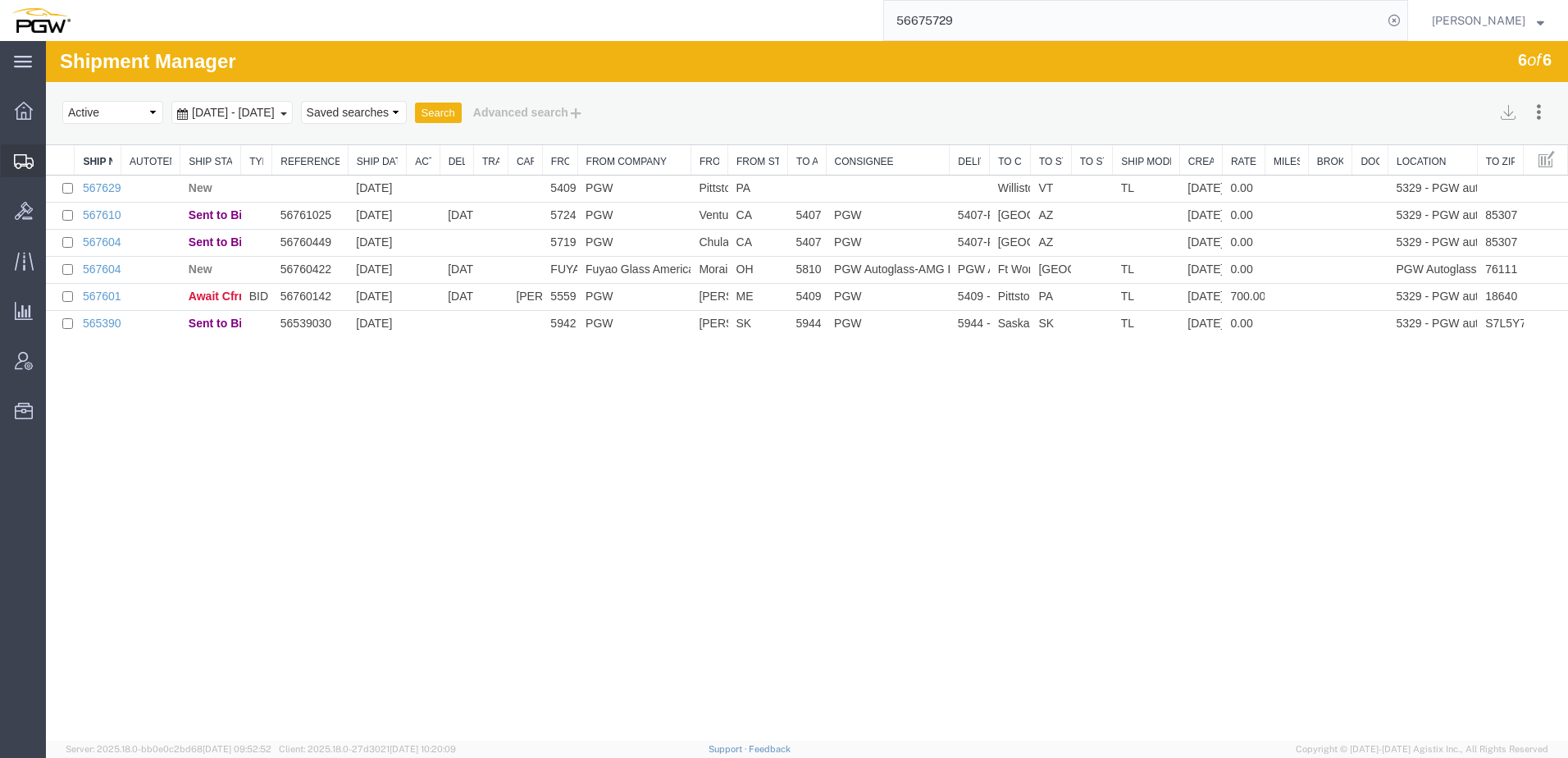
click at [0, 0] on span "Shipment Manager" at bounding box center [0, 0] width 0 height 0
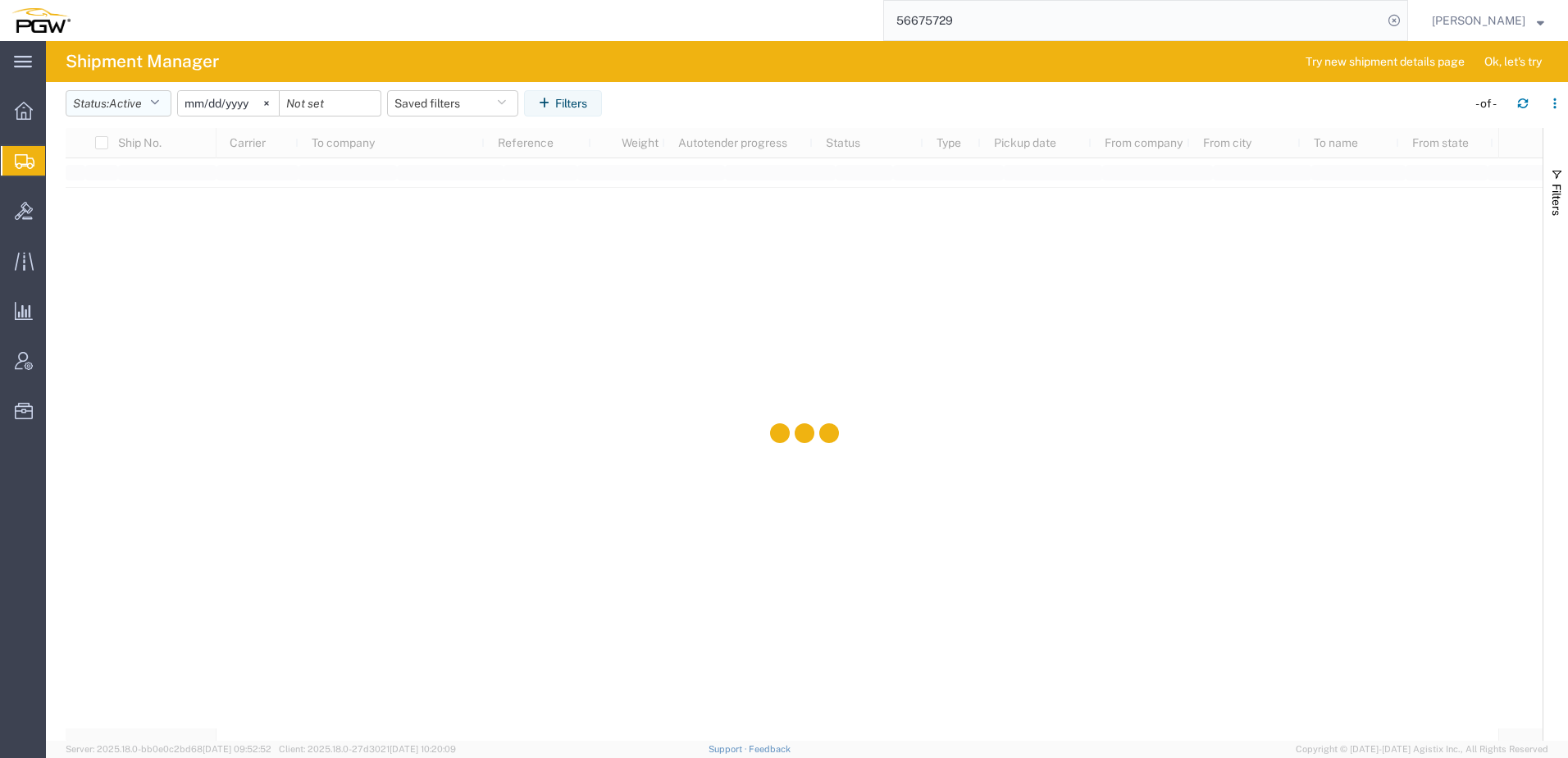
click at [113, 104] on button "Status: Active" at bounding box center [118, 102] width 105 height 26
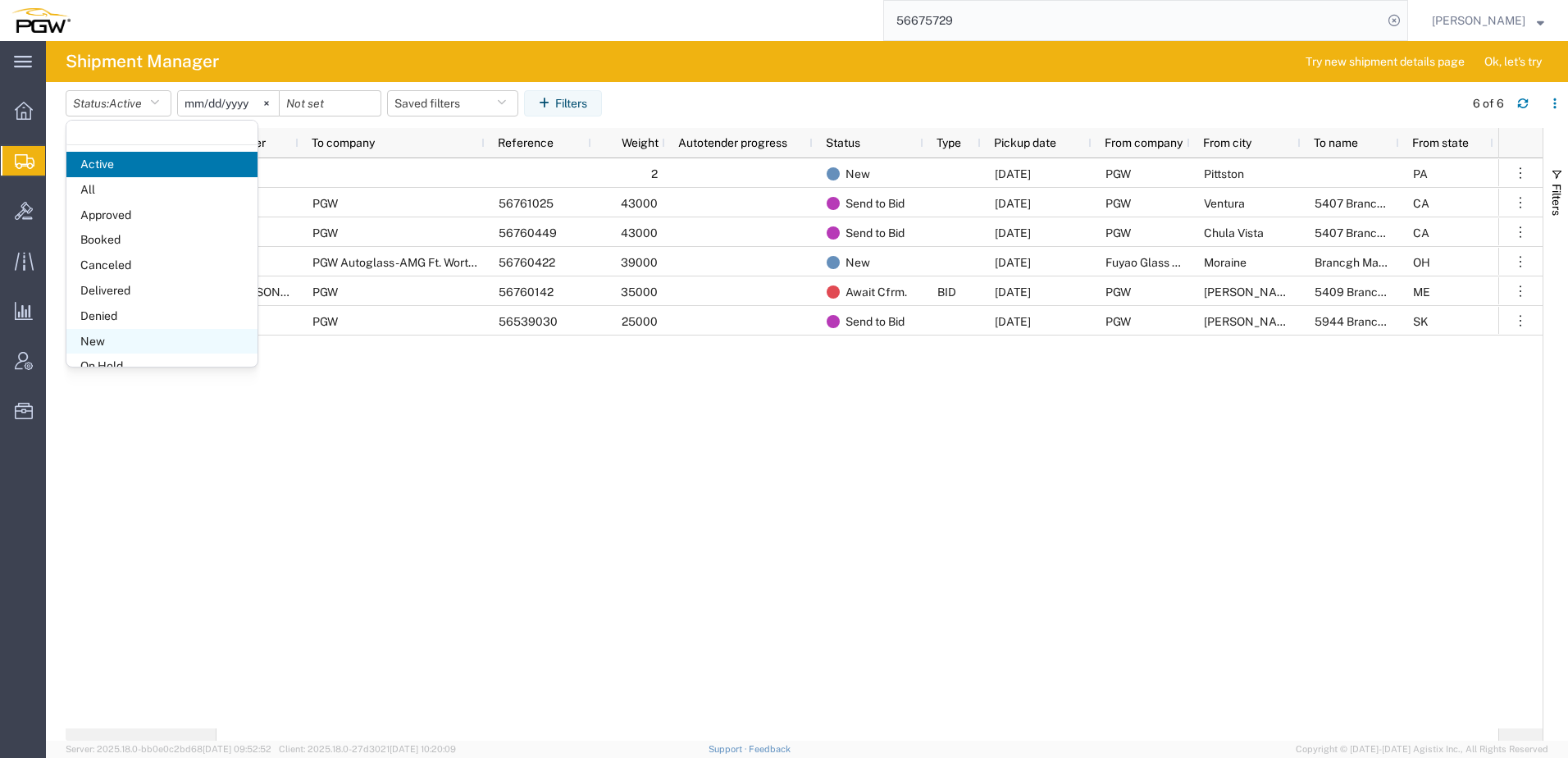
click at [97, 342] on span "New" at bounding box center [162, 341] width 191 height 25
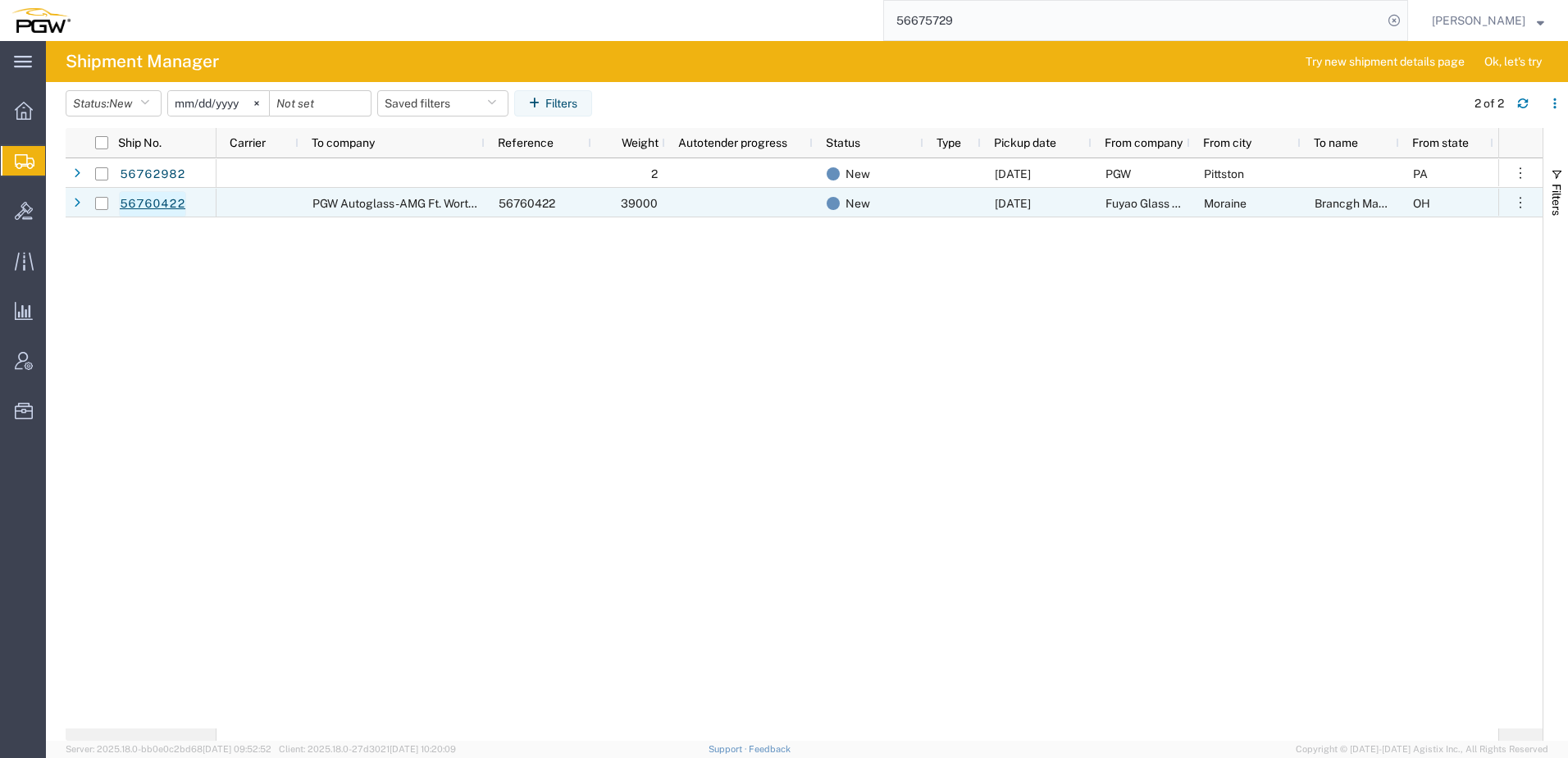
click at [154, 200] on link "56760422" at bounding box center [153, 204] width 68 height 26
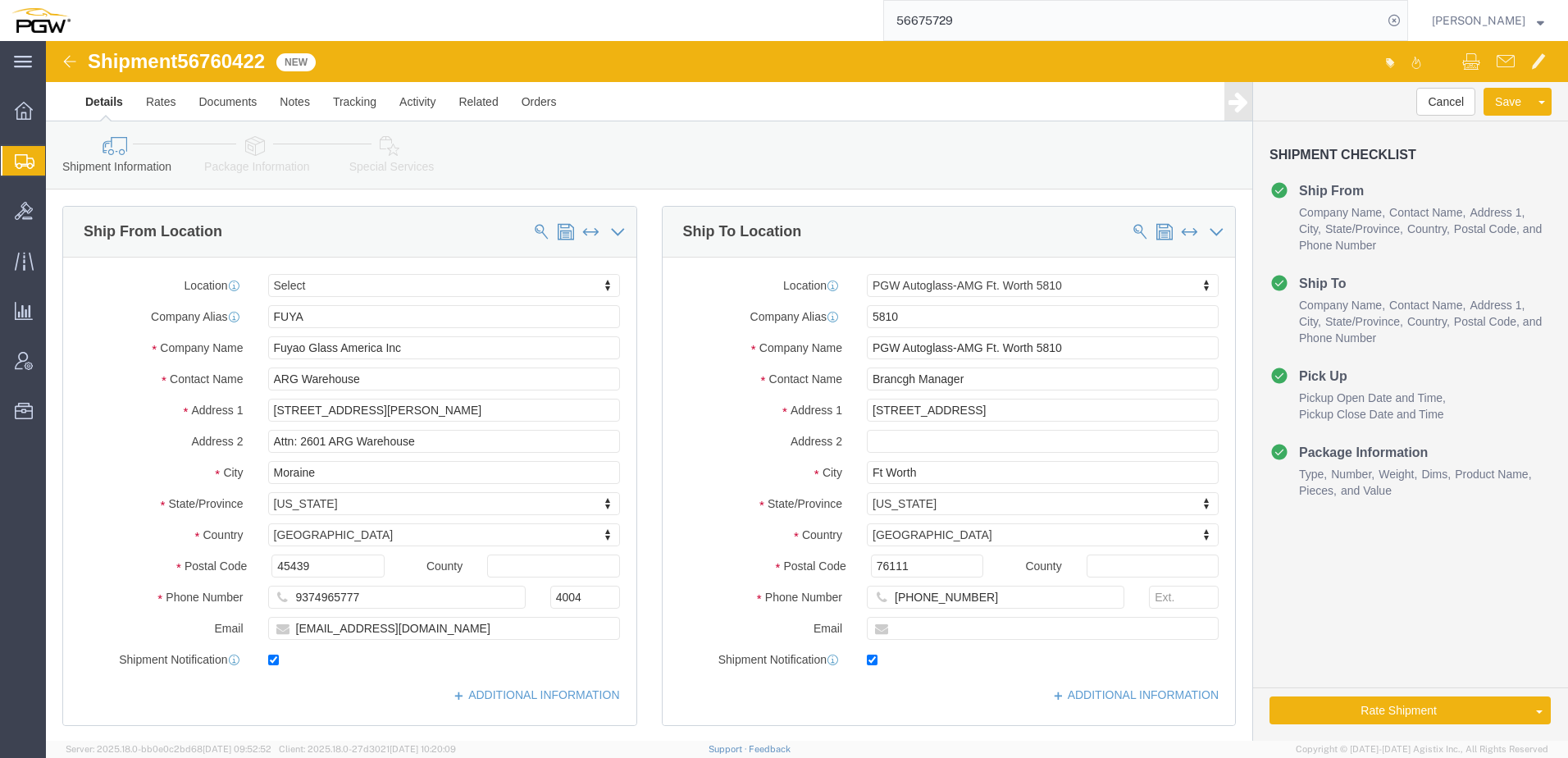
select select
select select "62933"
drag, startPoint x: 865, startPoint y: 523, endPoint x: 576, endPoint y: 524, distance: 289.0
click div "Location PGW Autoglass-AMG Ft. Worth 5810 My Profile Location 5303 - PGW autogl…"
